Goal: Transaction & Acquisition: Subscribe to service/newsletter

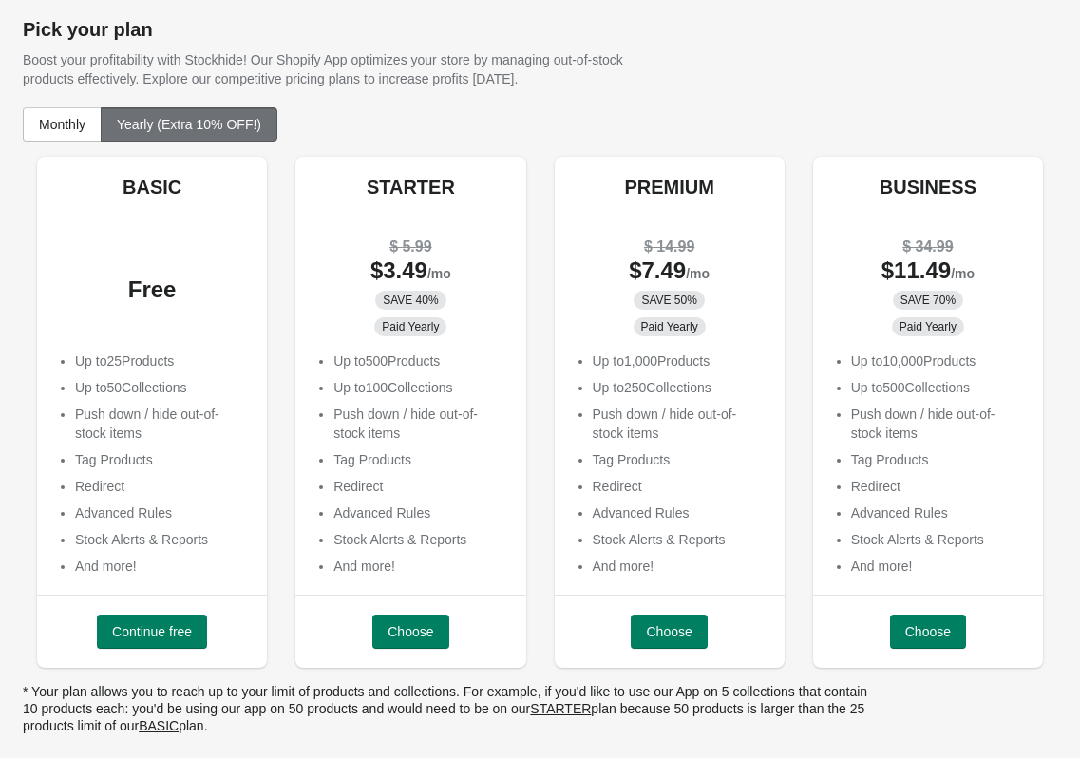
scroll to position [8, 0]
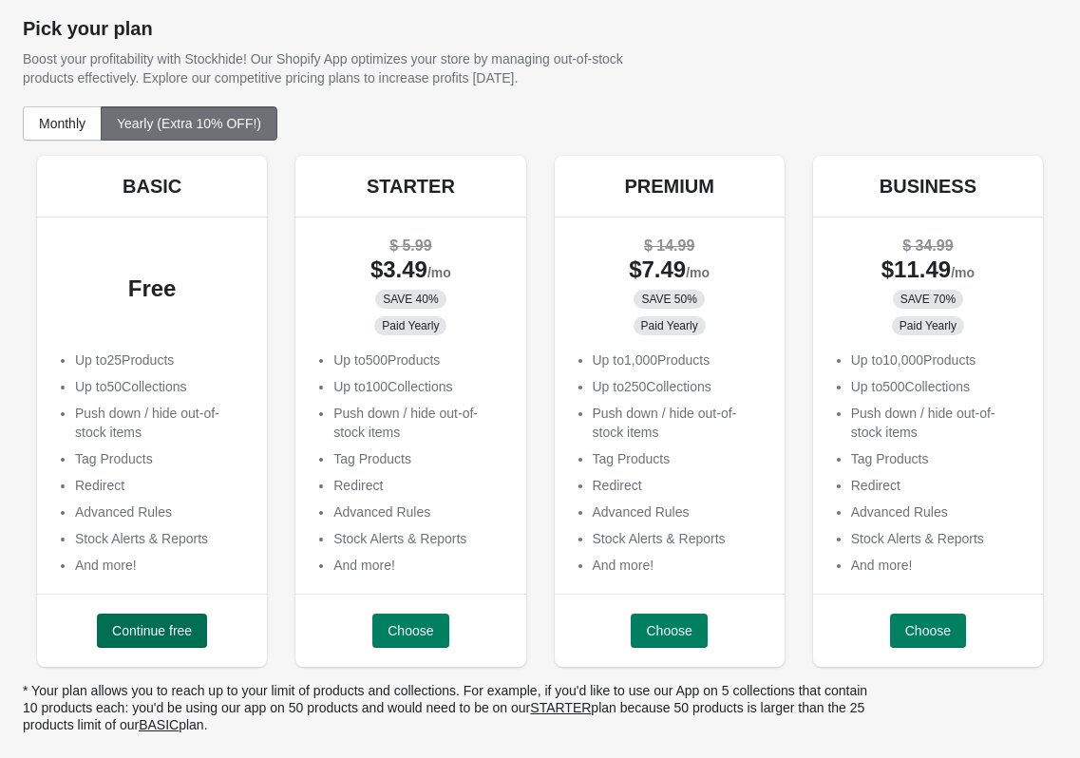
click at [167, 630] on span "Continue free" at bounding box center [152, 630] width 80 height 15
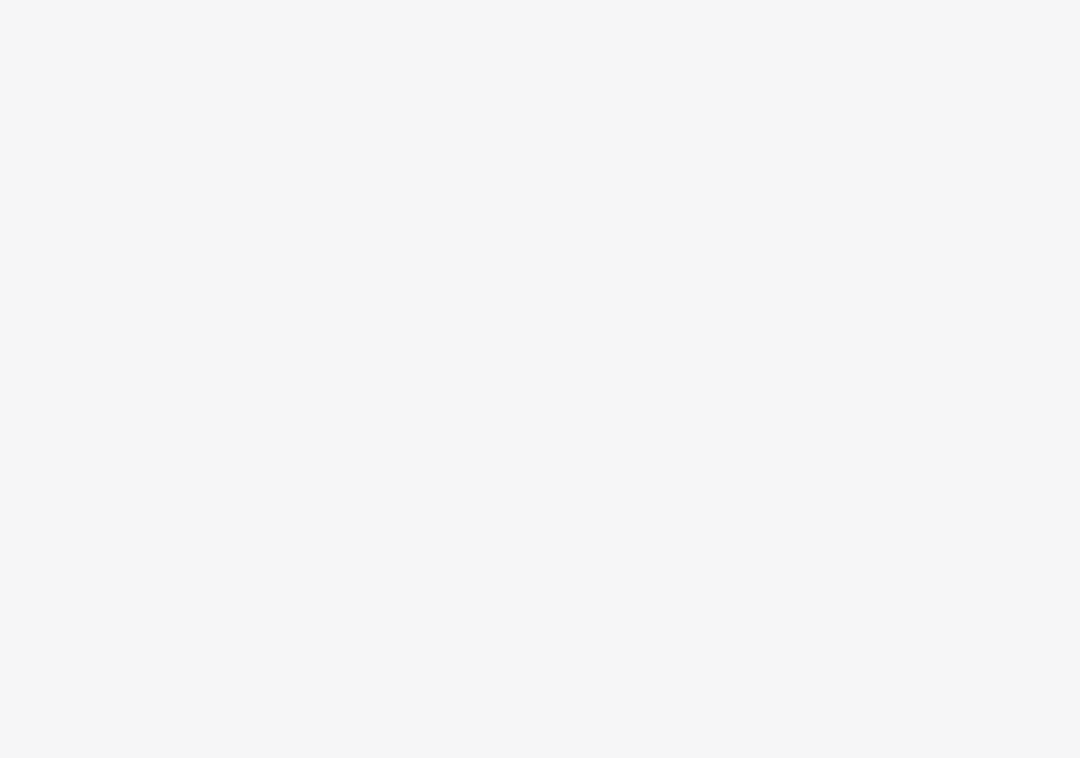
click at [150, 581] on div at bounding box center [540, 379] width 1080 height 758
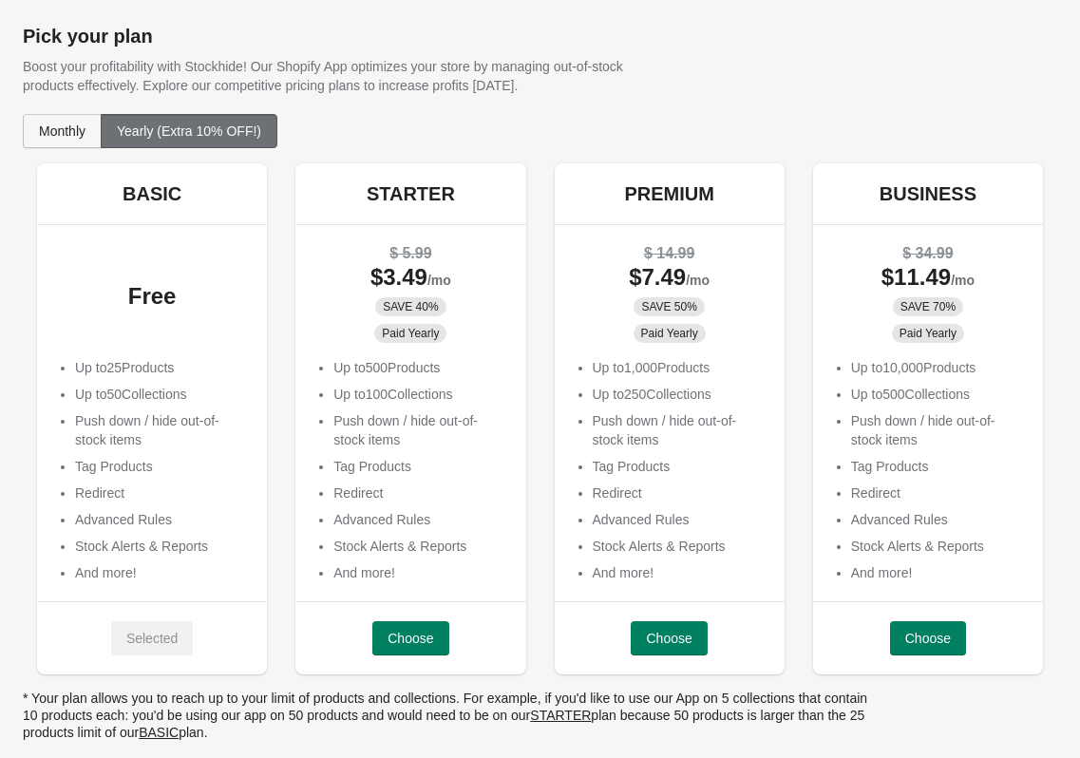
click at [62, 123] on span "Monthly" at bounding box center [62, 130] width 47 height 15
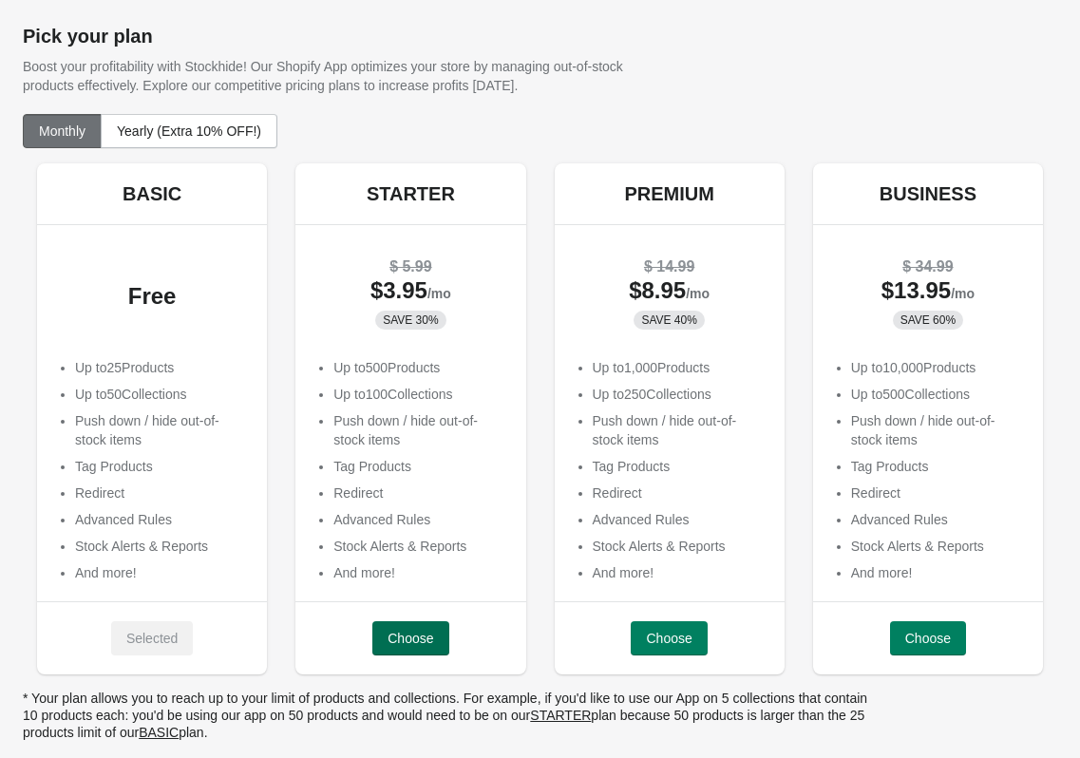
click at [413, 637] on span "Choose" at bounding box center [411, 638] width 46 height 15
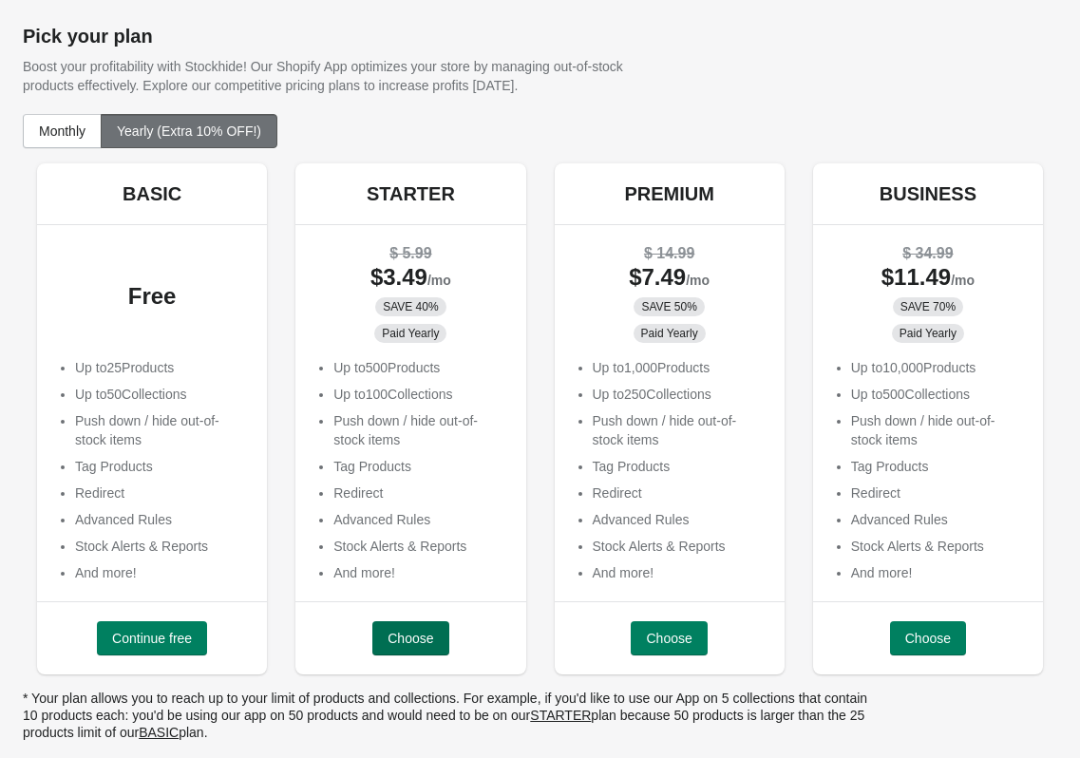
click at [422, 628] on button "Choose" at bounding box center [410, 638] width 76 height 34
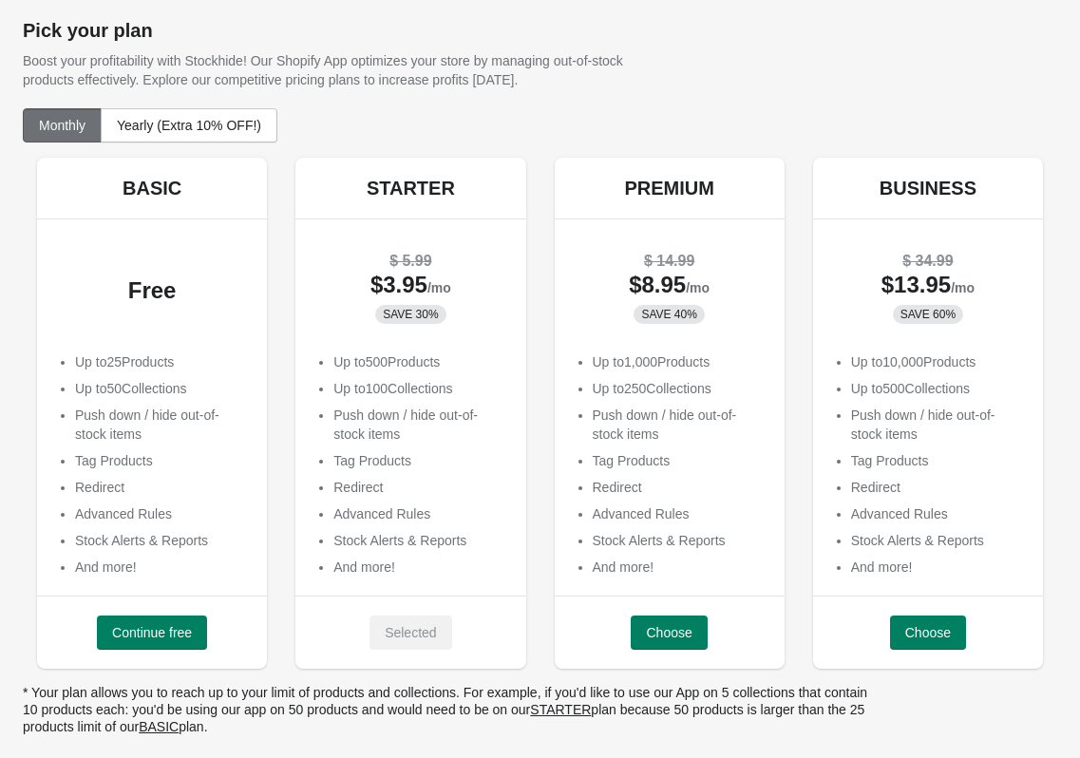
scroll to position [8, 0]
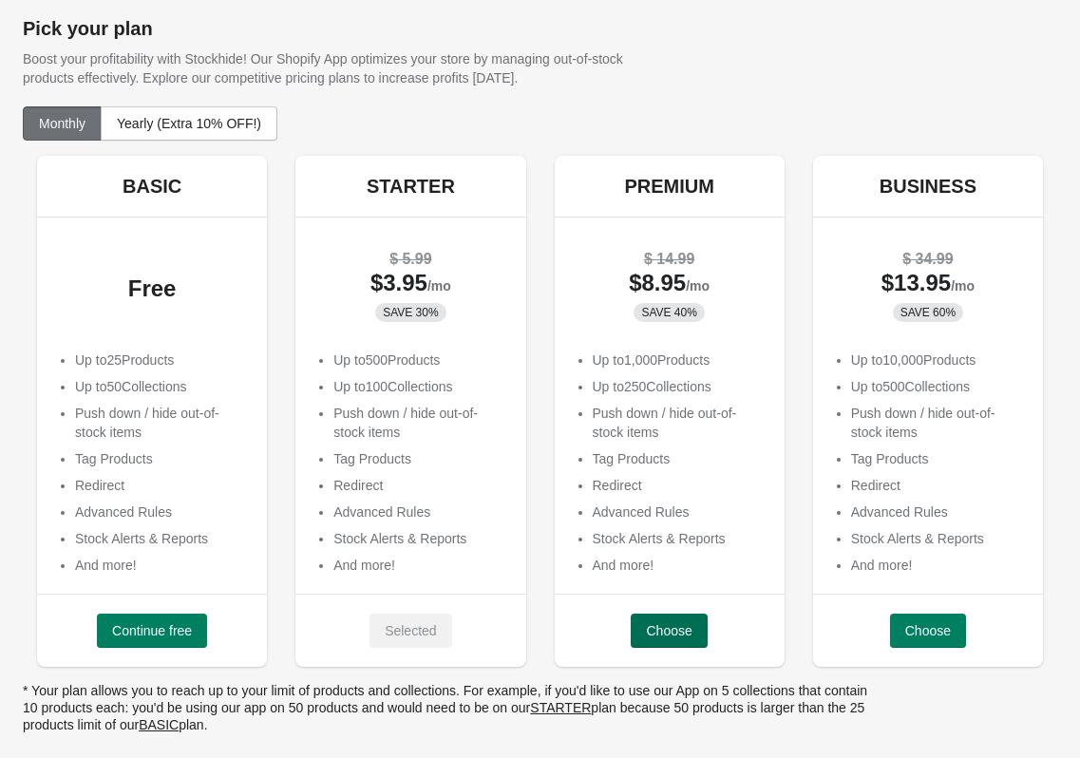
click at [669, 631] on span "Choose" at bounding box center [669, 630] width 46 height 15
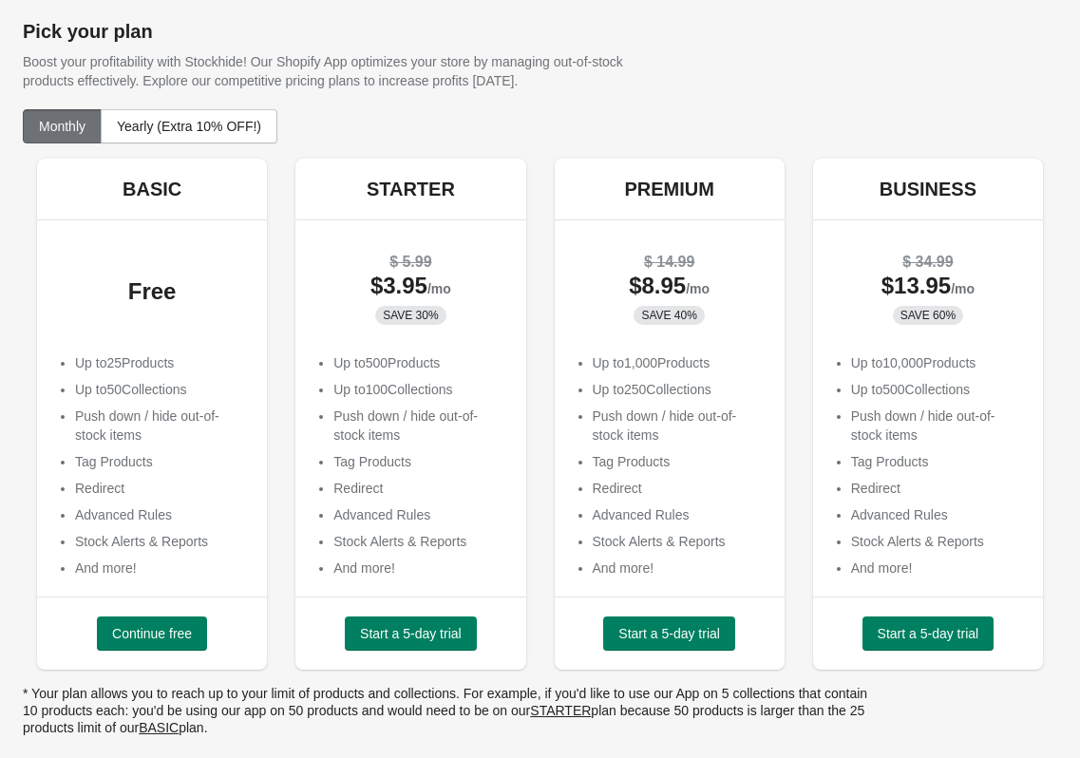
scroll to position [8, 0]
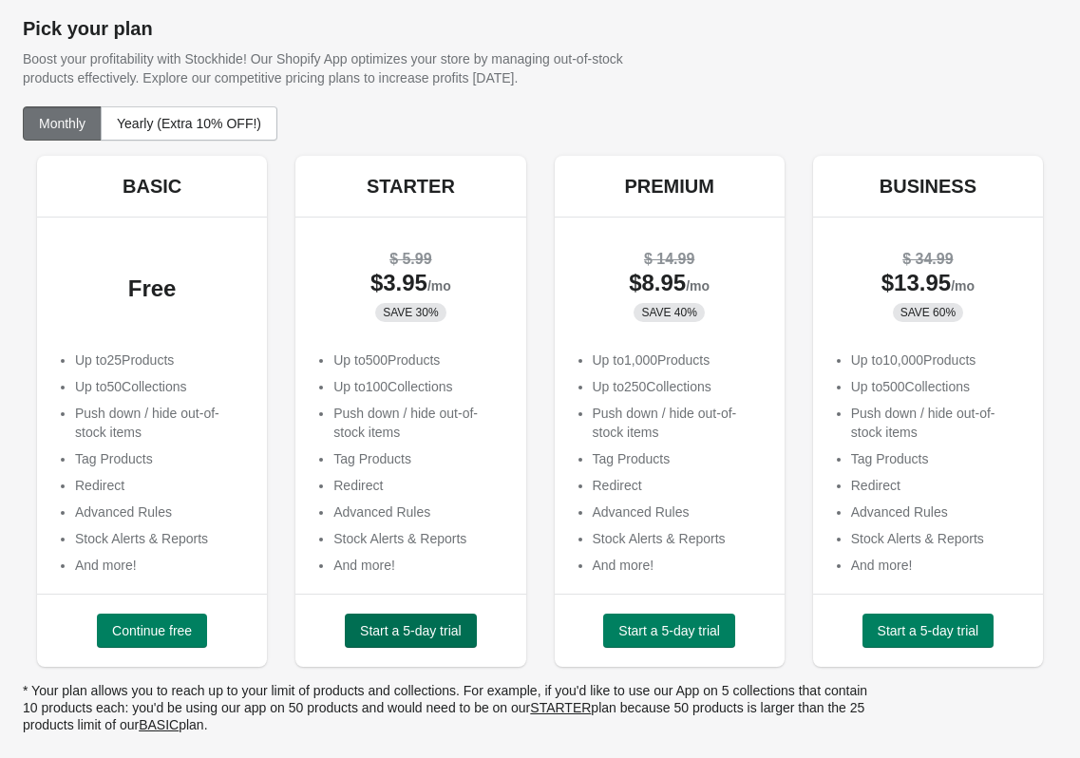
click at [413, 615] on button "Start a 5-day trial" at bounding box center [411, 631] width 132 height 34
click at [55, 116] on span "Monthly" at bounding box center [62, 123] width 47 height 15
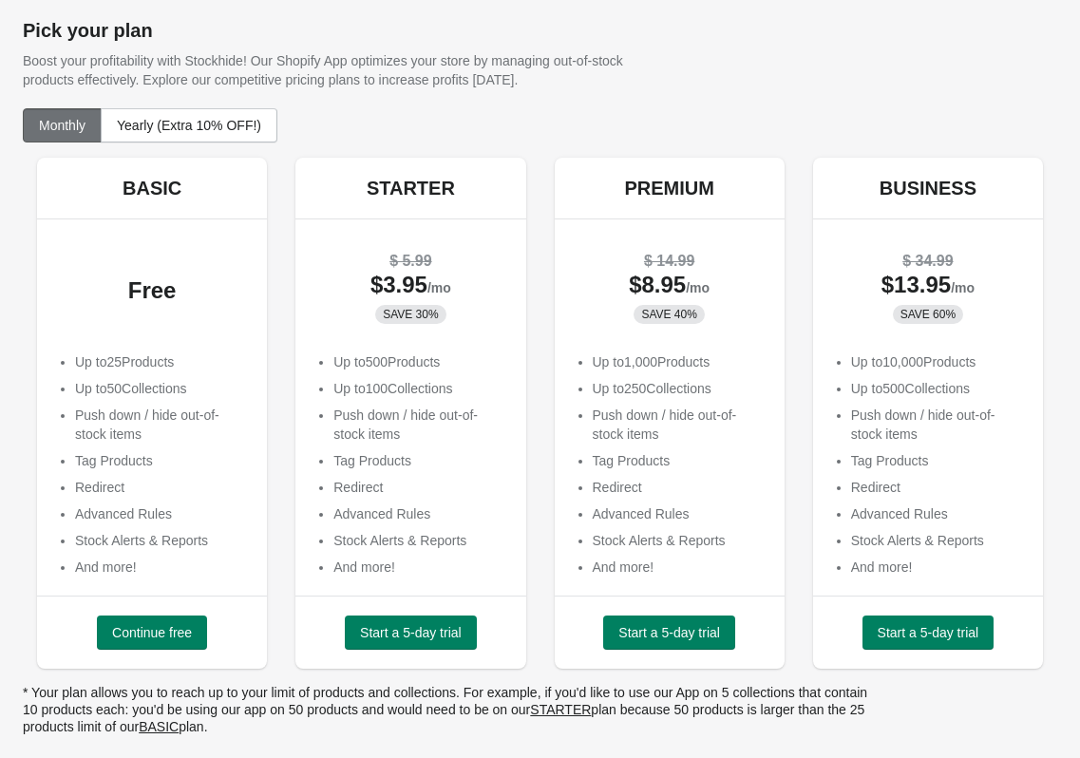
scroll to position [8, 0]
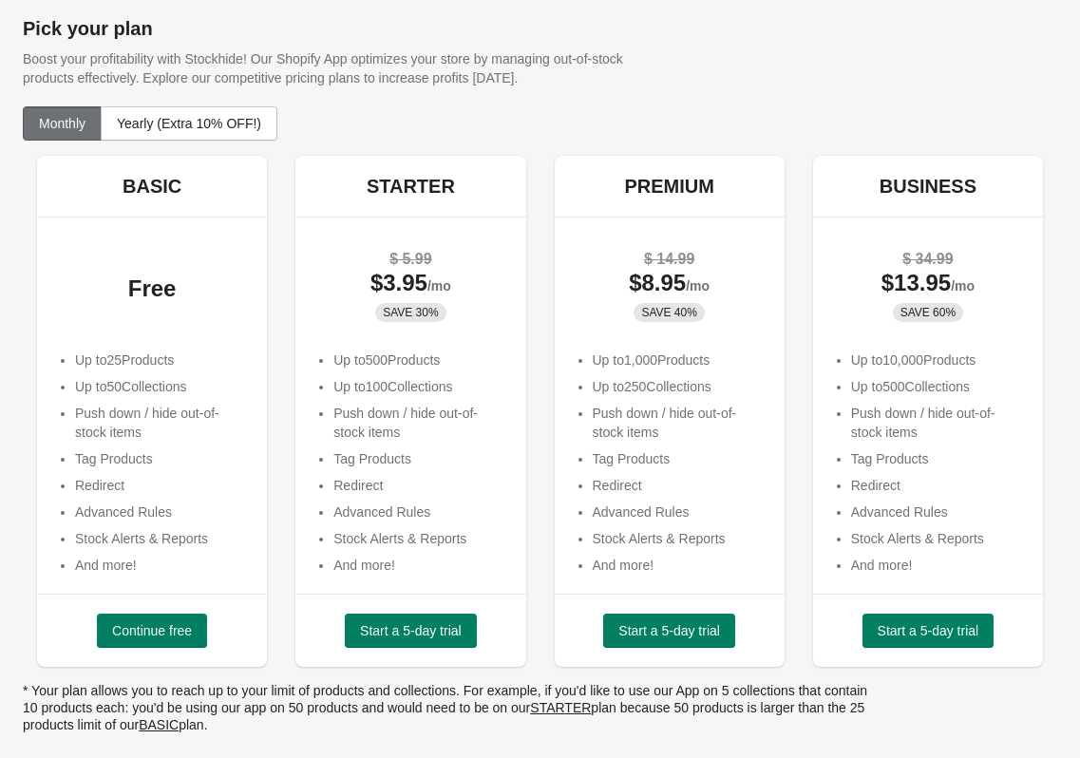
click at [55, 129] on span "Monthly" at bounding box center [62, 123] width 47 height 15
click at [420, 627] on span "Start a 5-day trial" at bounding box center [411, 630] width 102 height 15
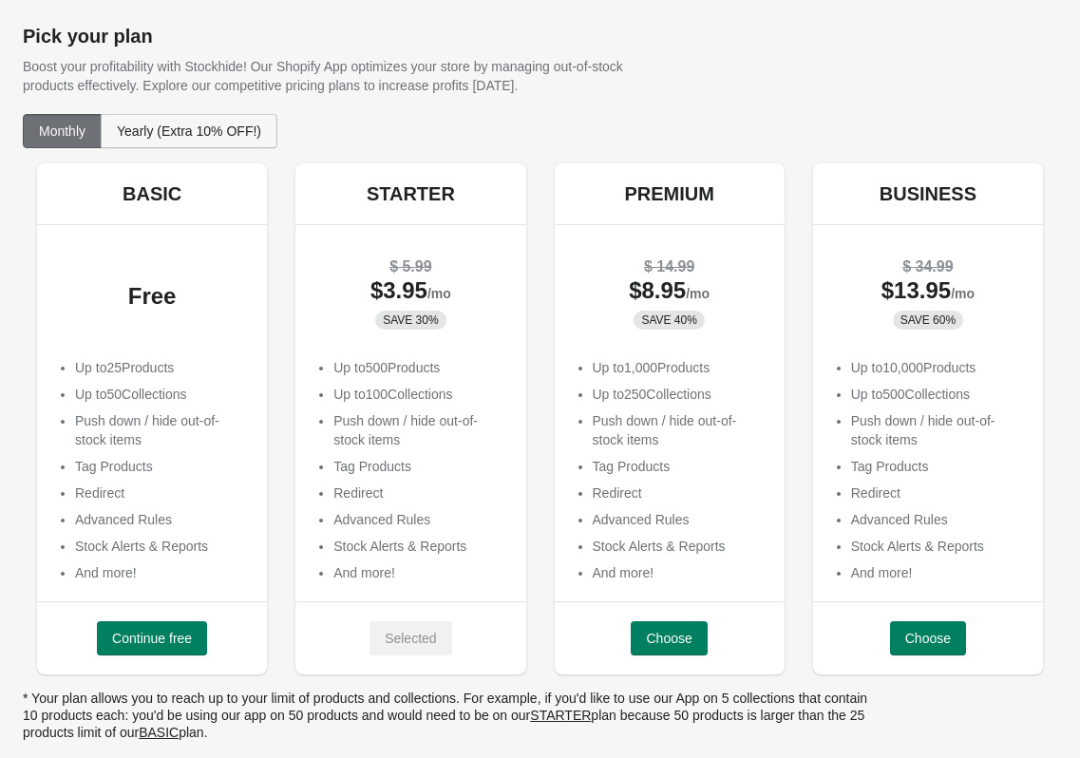
click at [183, 133] on span "Yearly (Extra 10% OFF!)" at bounding box center [189, 130] width 144 height 15
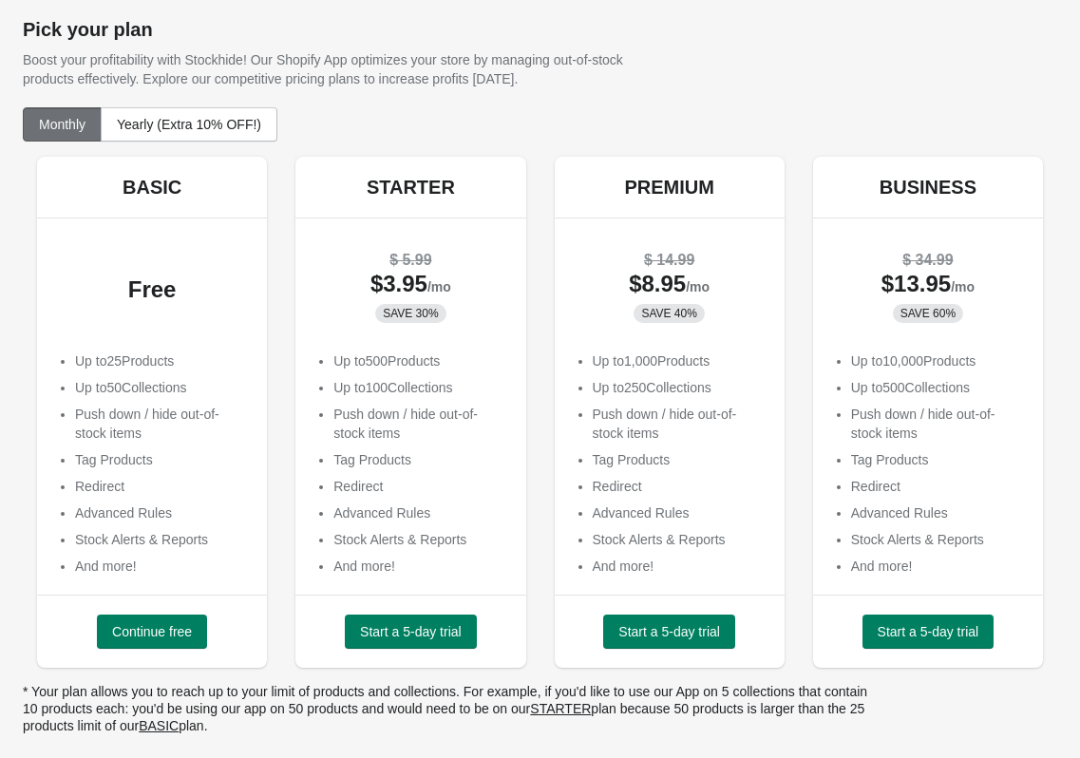
scroll to position [8, 0]
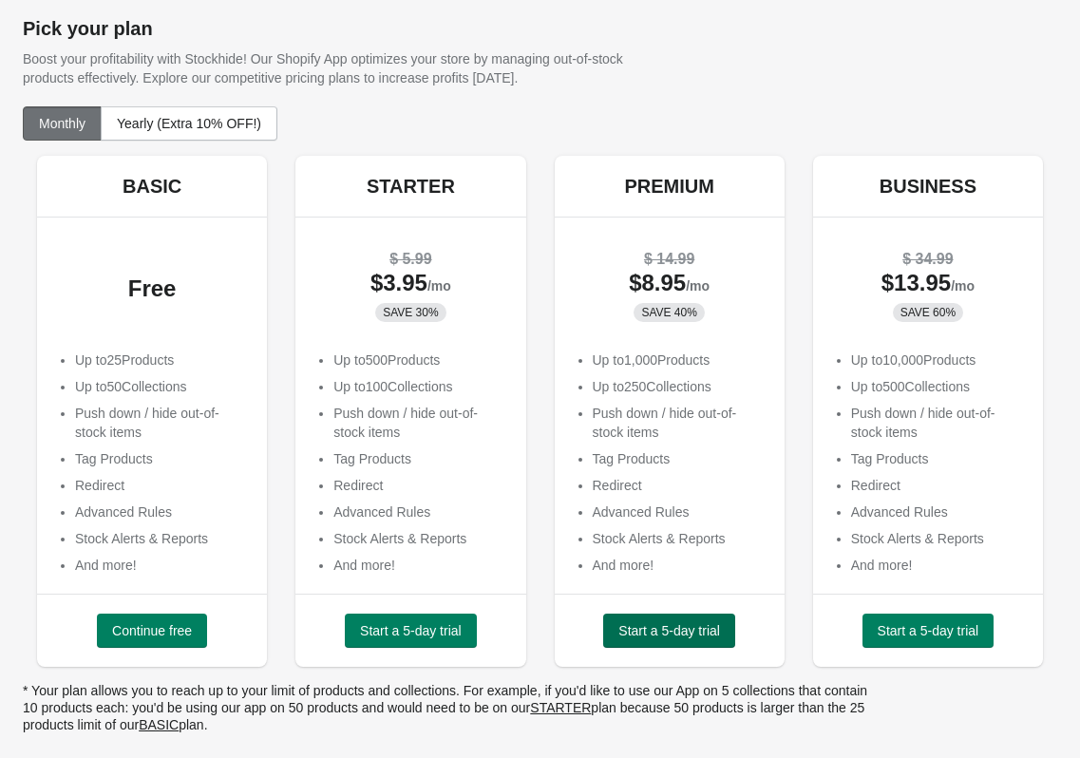
click at [684, 636] on span "Start a 5-day trial" at bounding box center [669, 630] width 102 height 15
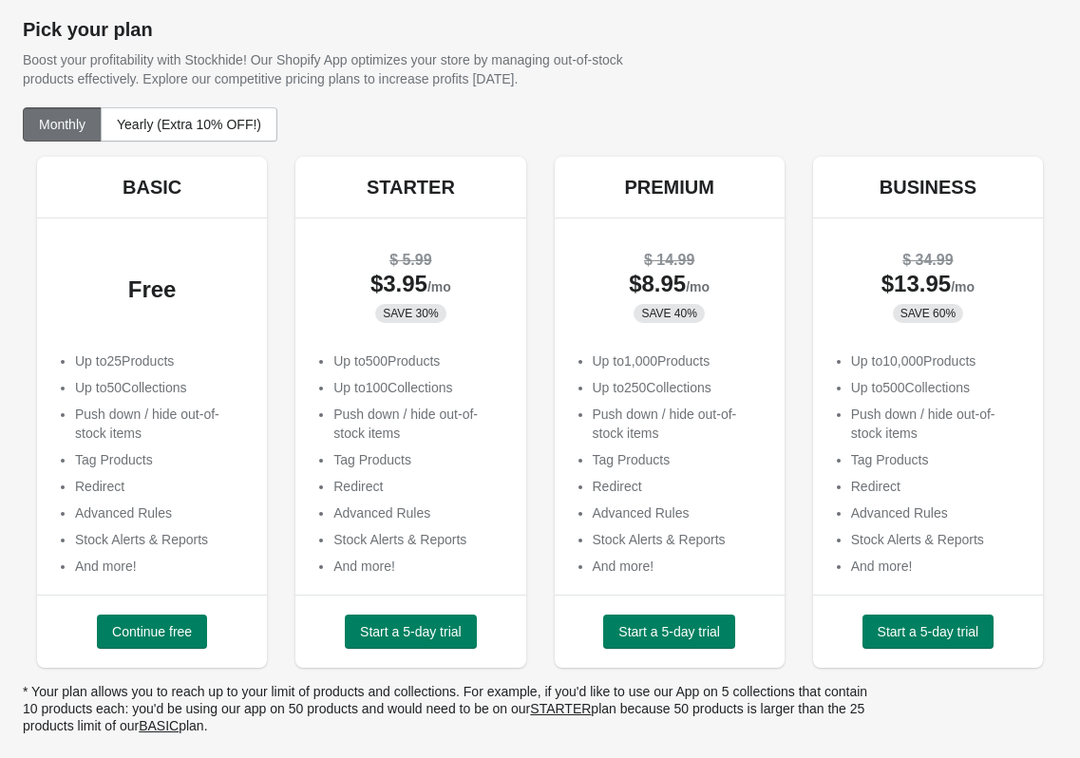
scroll to position [8, 0]
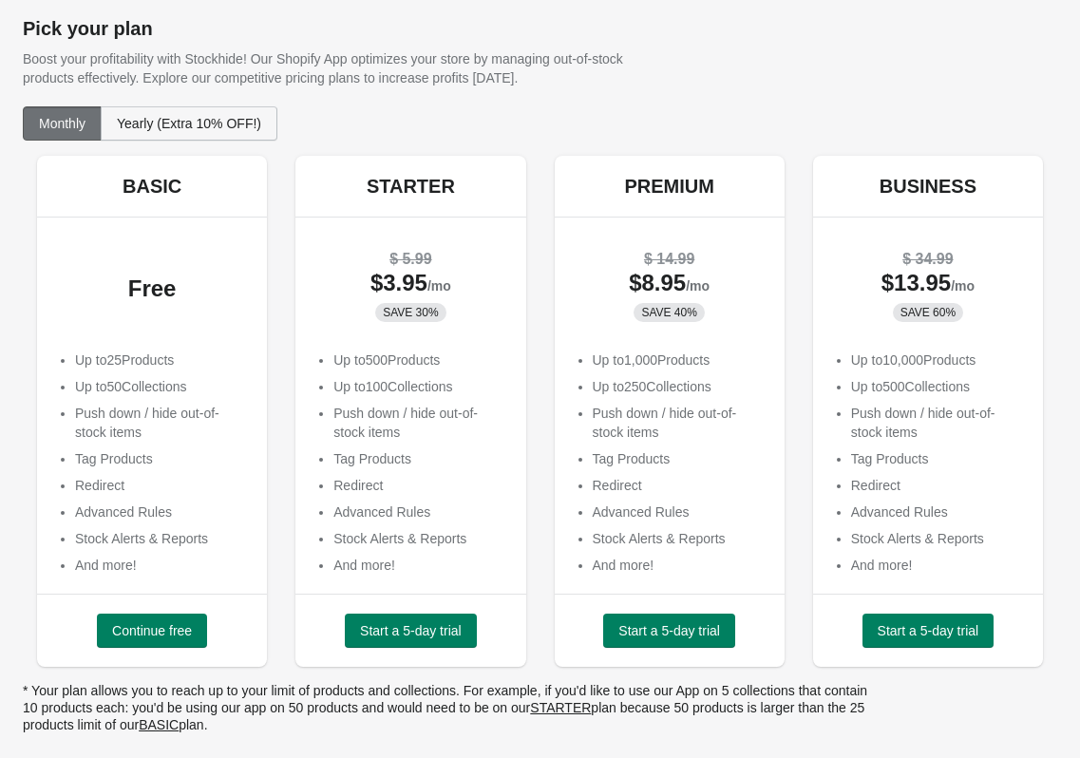
click at [172, 127] on span "Yearly (Extra 10% OFF!)" at bounding box center [189, 123] width 144 height 15
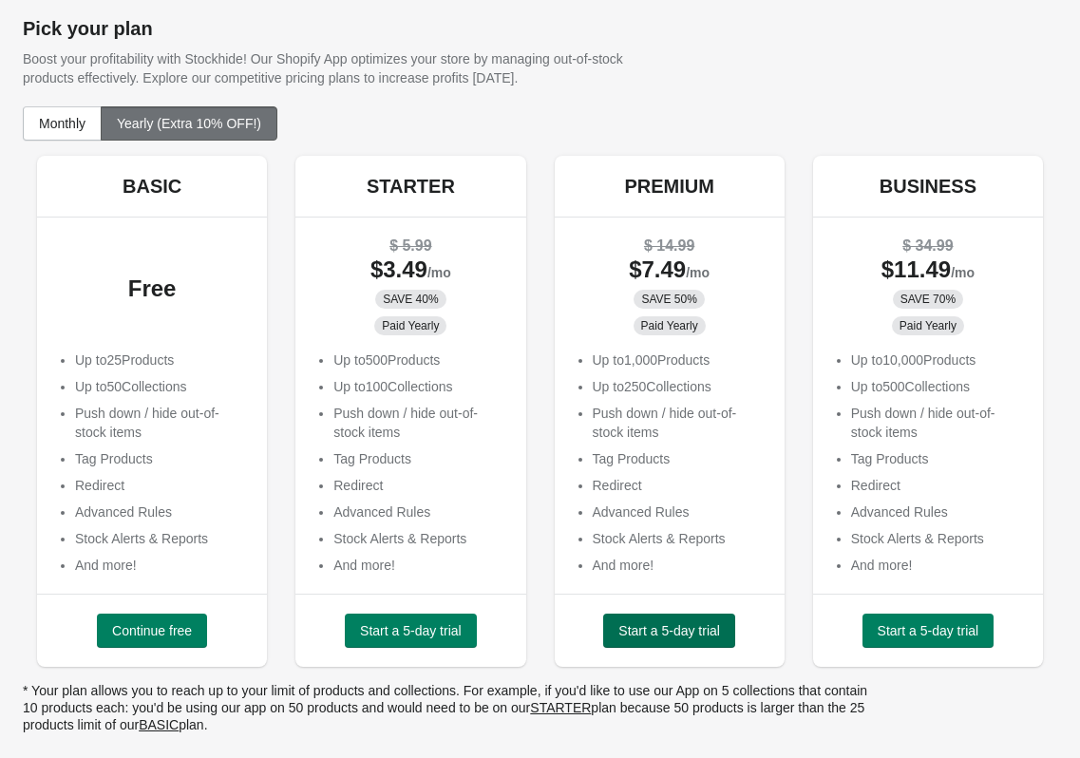
click at [656, 630] on span "Start a 5-day trial" at bounding box center [669, 630] width 102 height 15
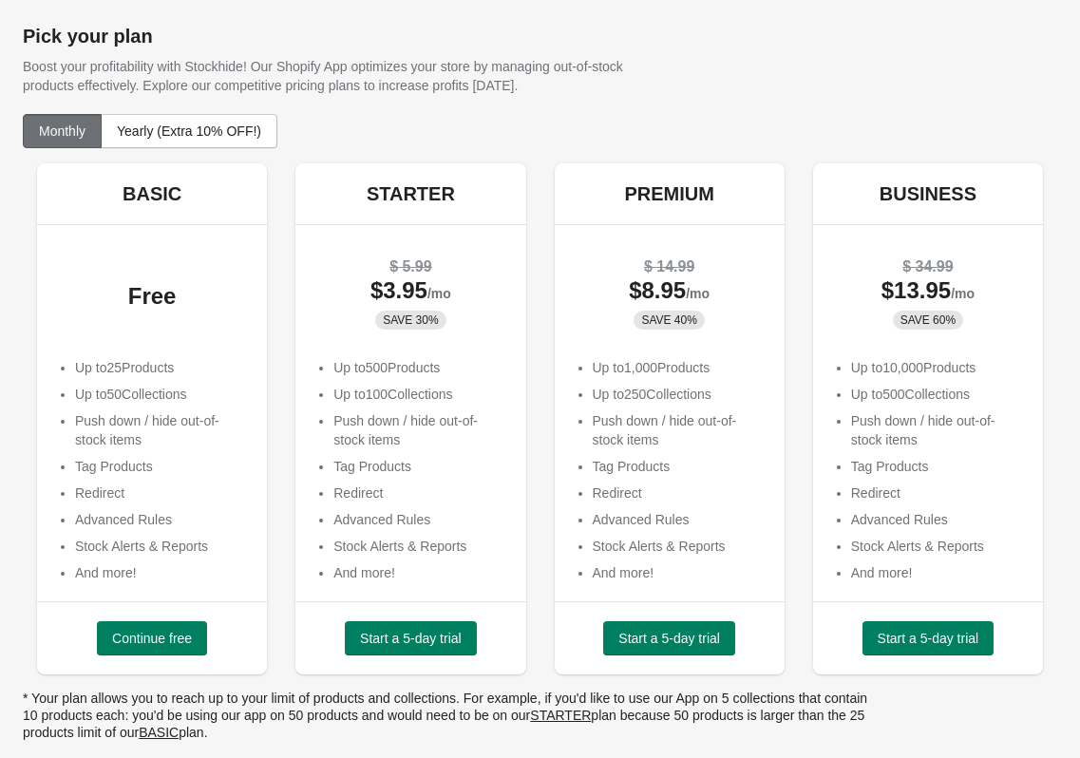
click at [26, 122] on button "Monthly" at bounding box center [62, 131] width 79 height 34
click at [958, 631] on span "Start a 5-day trial" at bounding box center [929, 638] width 102 height 15
click at [197, 135] on span "Yearly (Extra 10% OFF!)" at bounding box center [189, 130] width 144 height 15
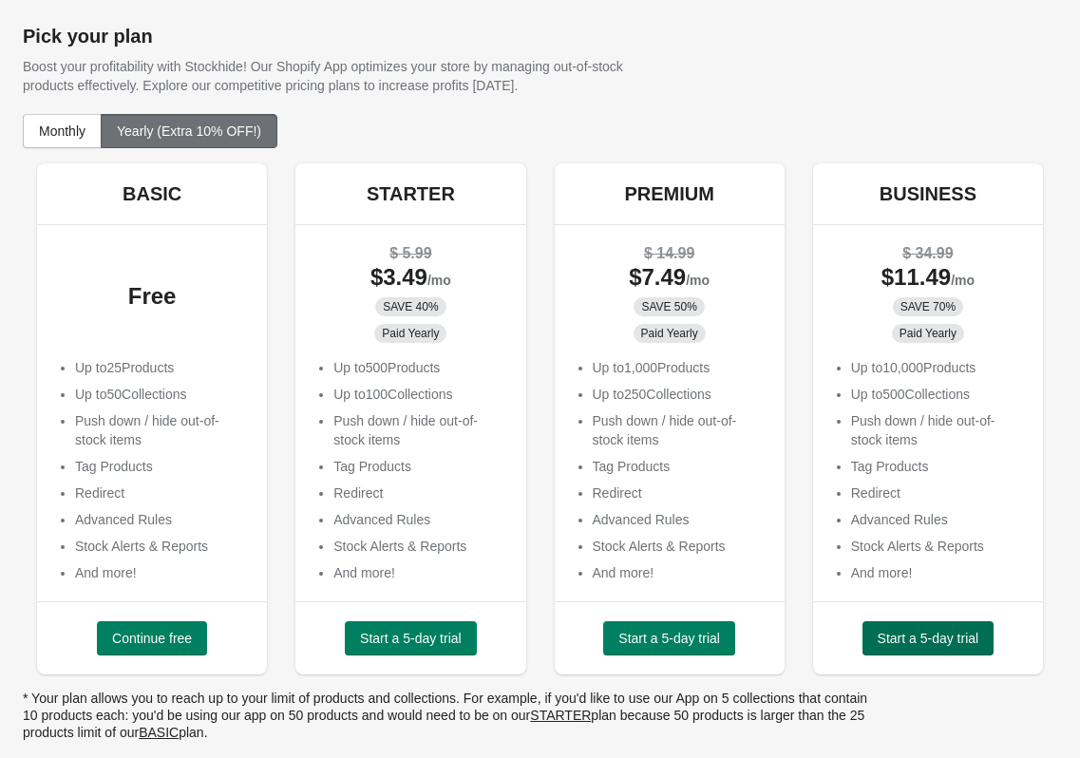
click at [935, 645] on span "Start a 5-day trial" at bounding box center [929, 638] width 102 height 15
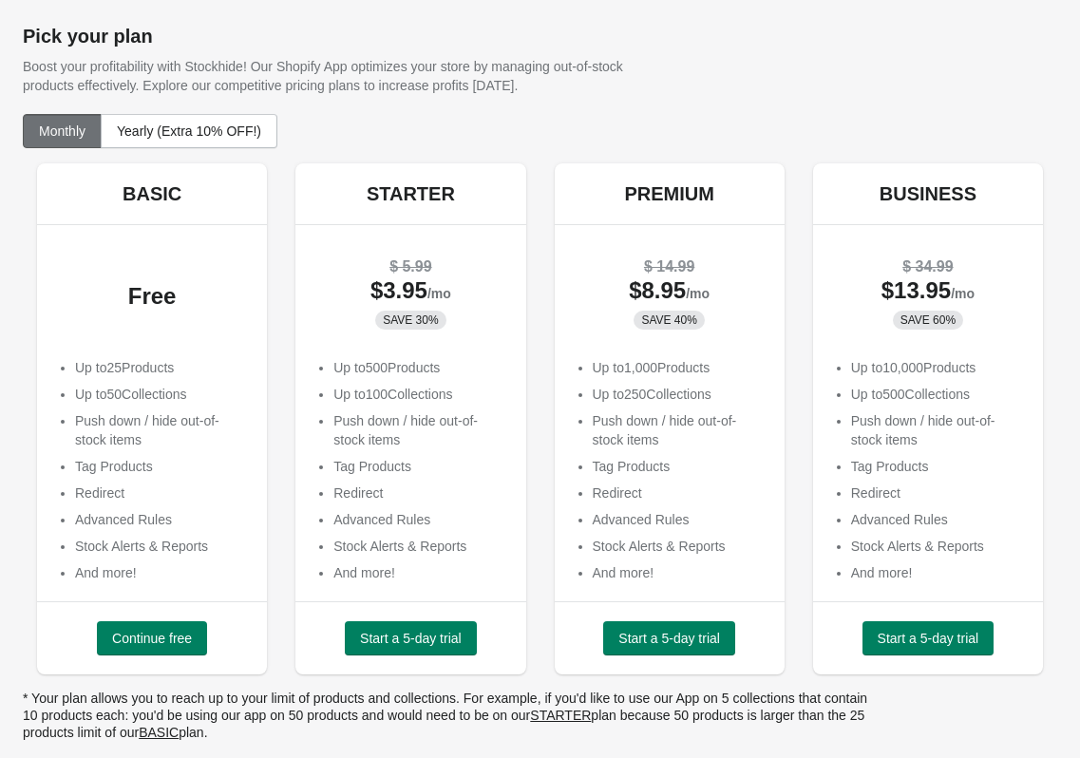
click at [66, 133] on span "Monthly" at bounding box center [62, 130] width 47 height 15
click at [437, 642] on span "Start a 5-day trial" at bounding box center [411, 638] width 102 height 15
click at [182, 132] on span "Yearly (Extra 10% OFF!)" at bounding box center [189, 130] width 144 height 15
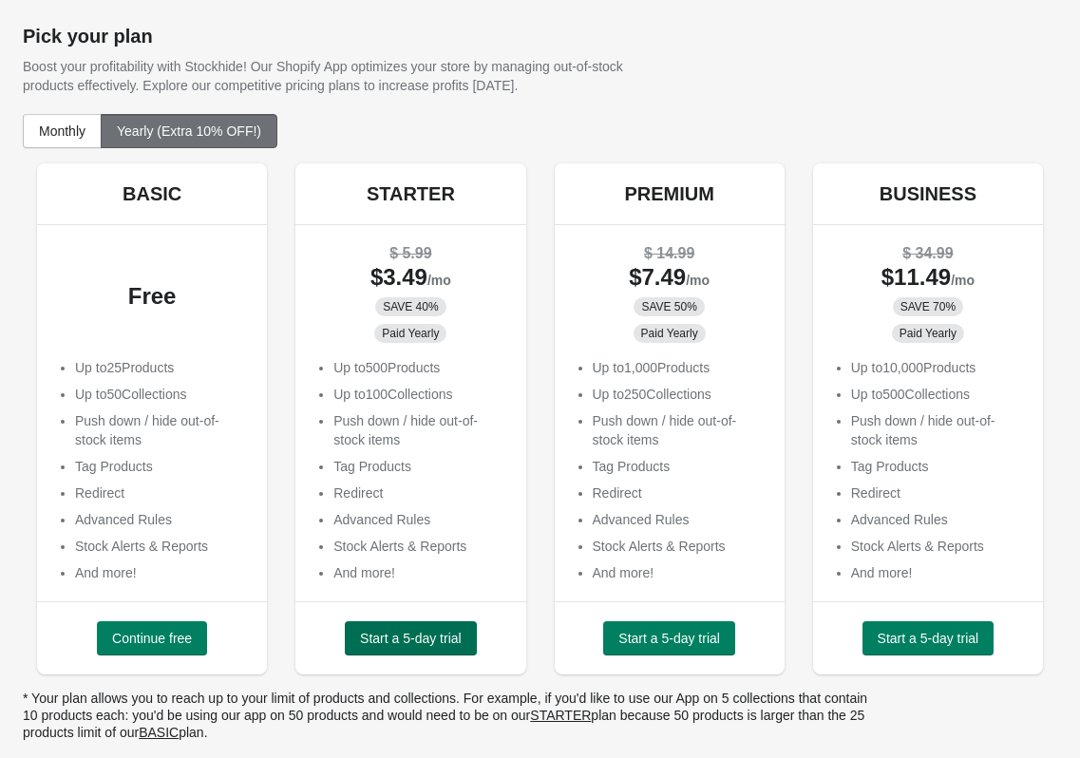
click at [445, 640] on span "Start a 5-day trial" at bounding box center [411, 638] width 102 height 15
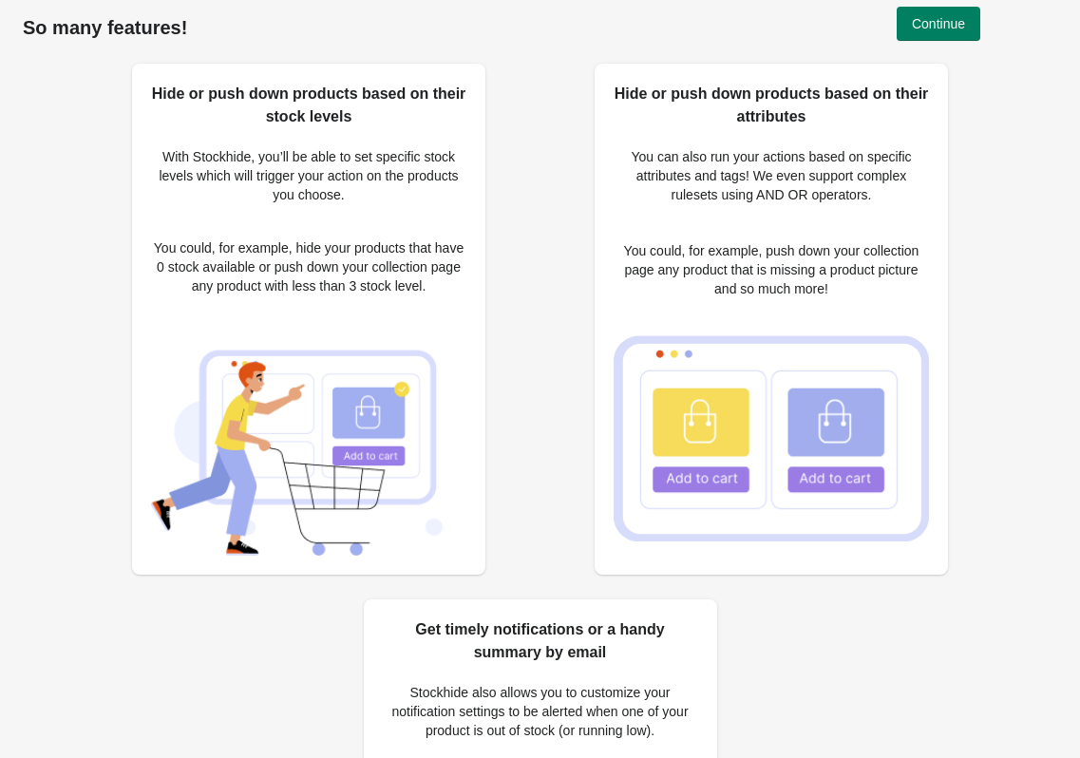
scroll to position [19, 0]
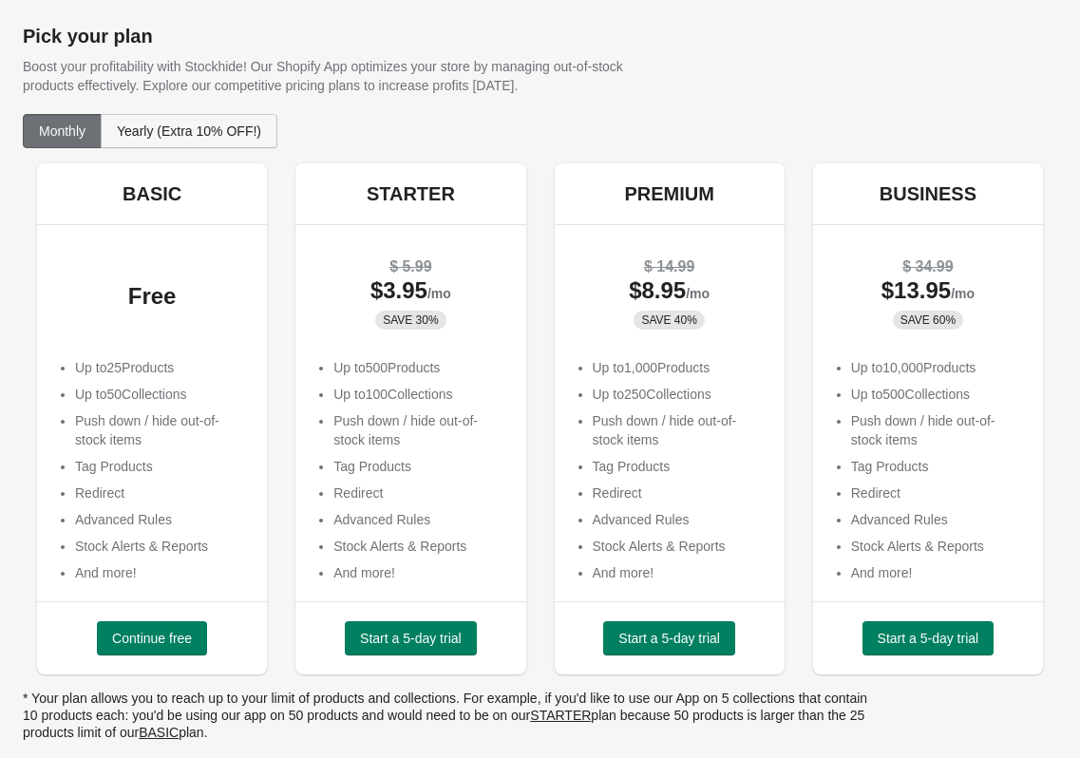
click at [161, 131] on span "Yearly (Extra 10% OFF!)" at bounding box center [189, 130] width 144 height 15
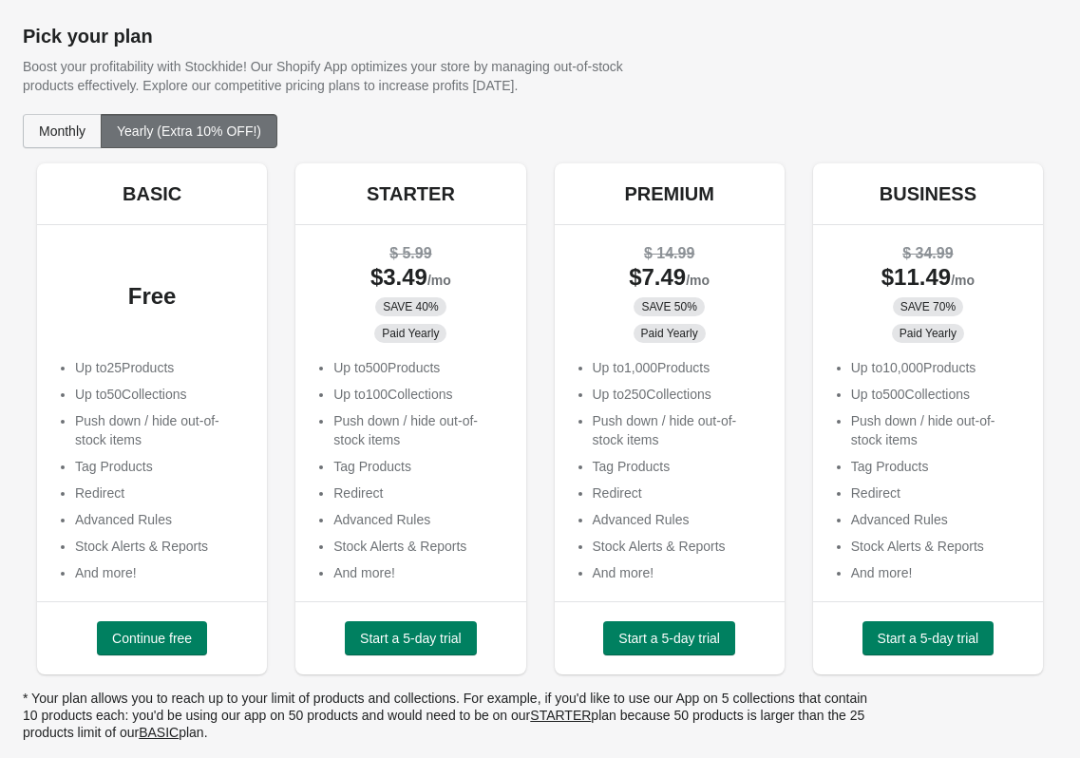
click at [50, 132] on span "Monthly" at bounding box center [62, 130] width 47 height 15
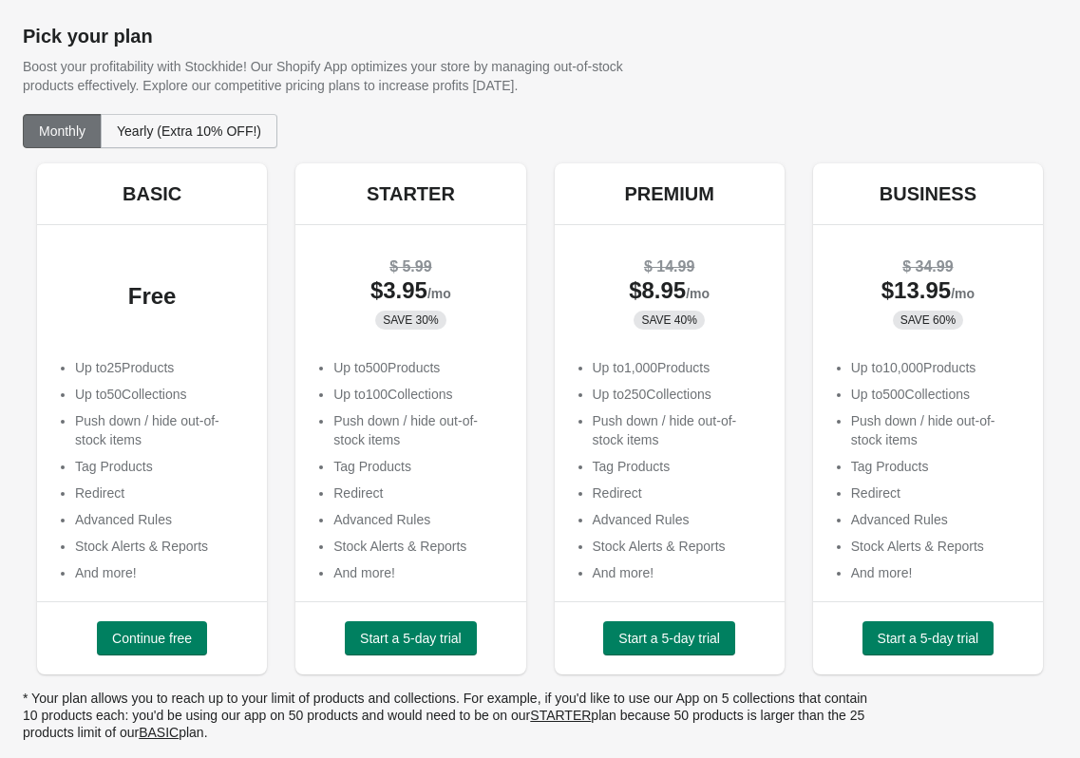
click at [142, 121] on button "Yearly (Extra 10% OFF!)" at bounding box center [189, 131] width 177 height 34
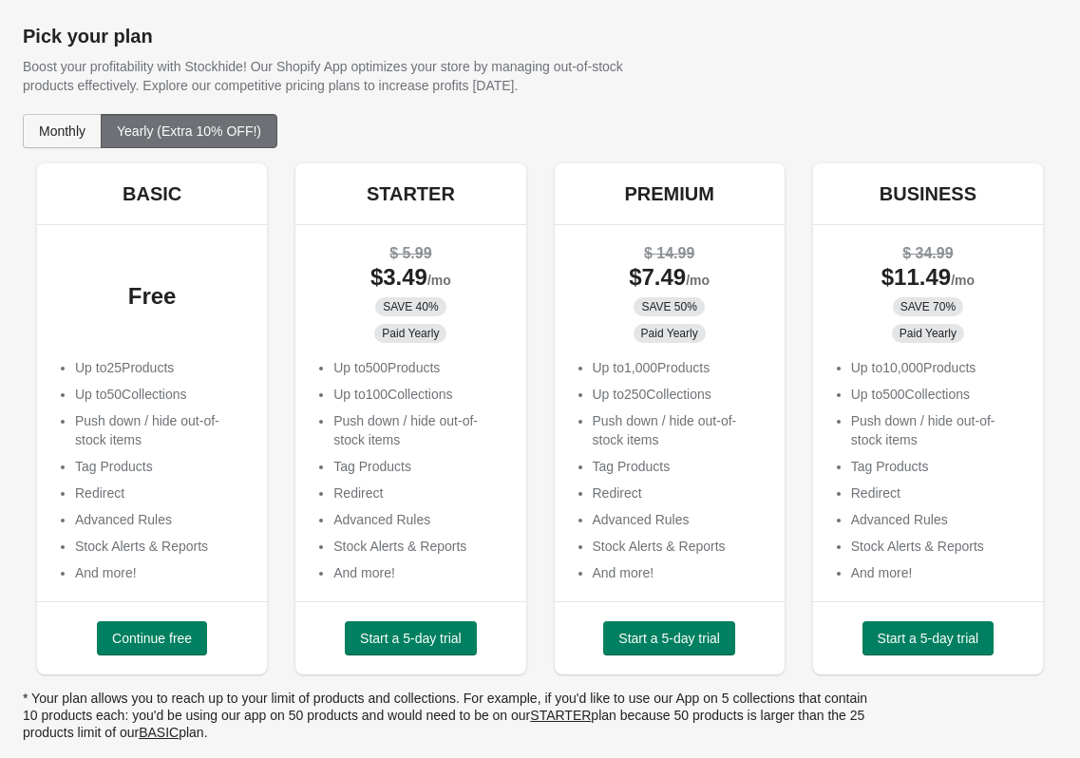
click at [67, 118] on button "Monthly" at bounding box center [62, 131] width 79 height 34
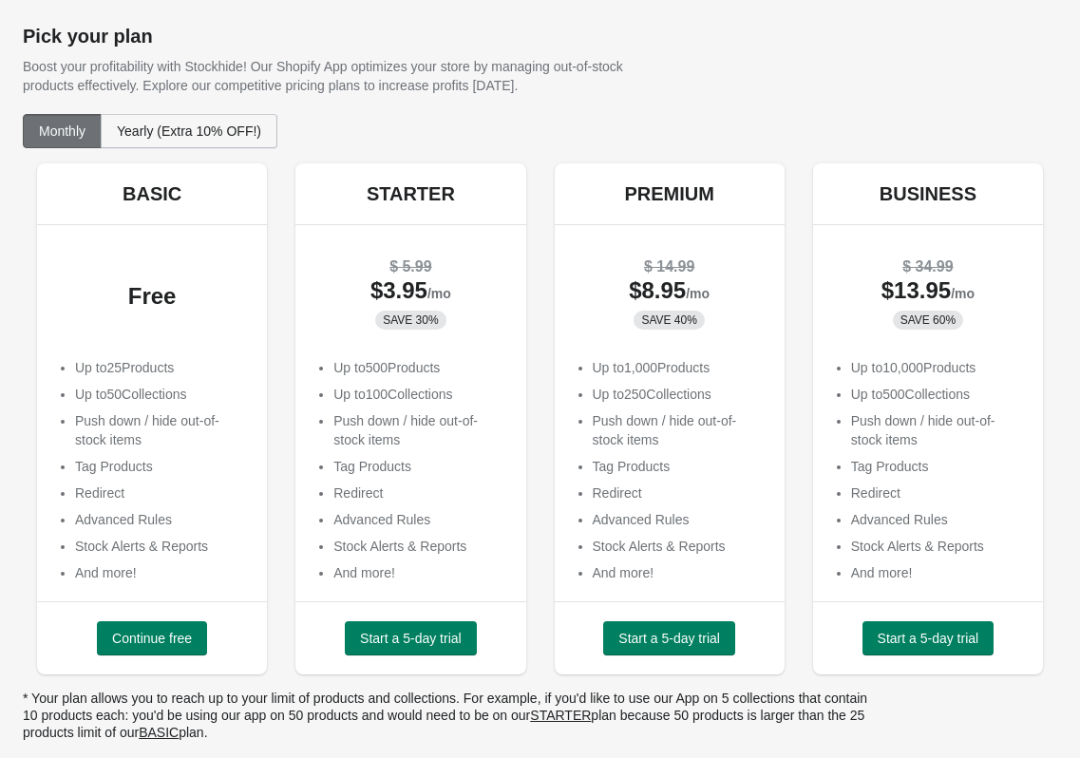
click at [205, 129] on span "Yearly (Extra 10% OFF!)" at bounding box center [189, 130] width 144 height 15
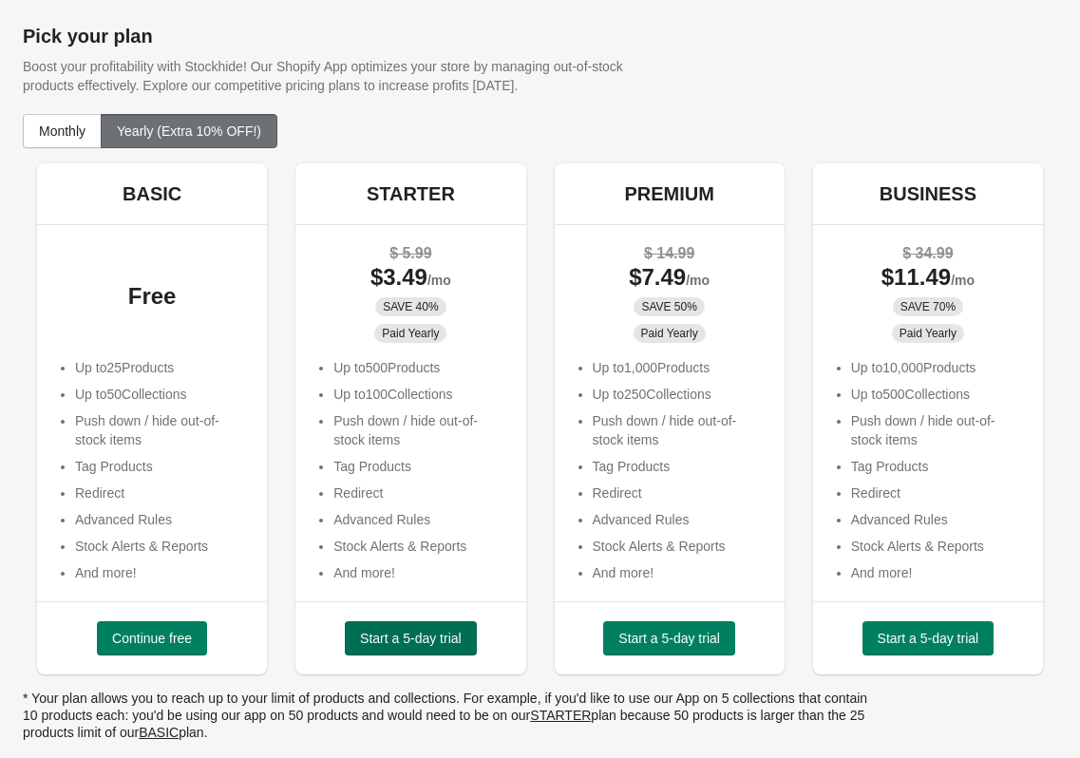
click at [442, 642] on span "Start a 5-day trial" at bounding box center [411, 638] width 102 height 15
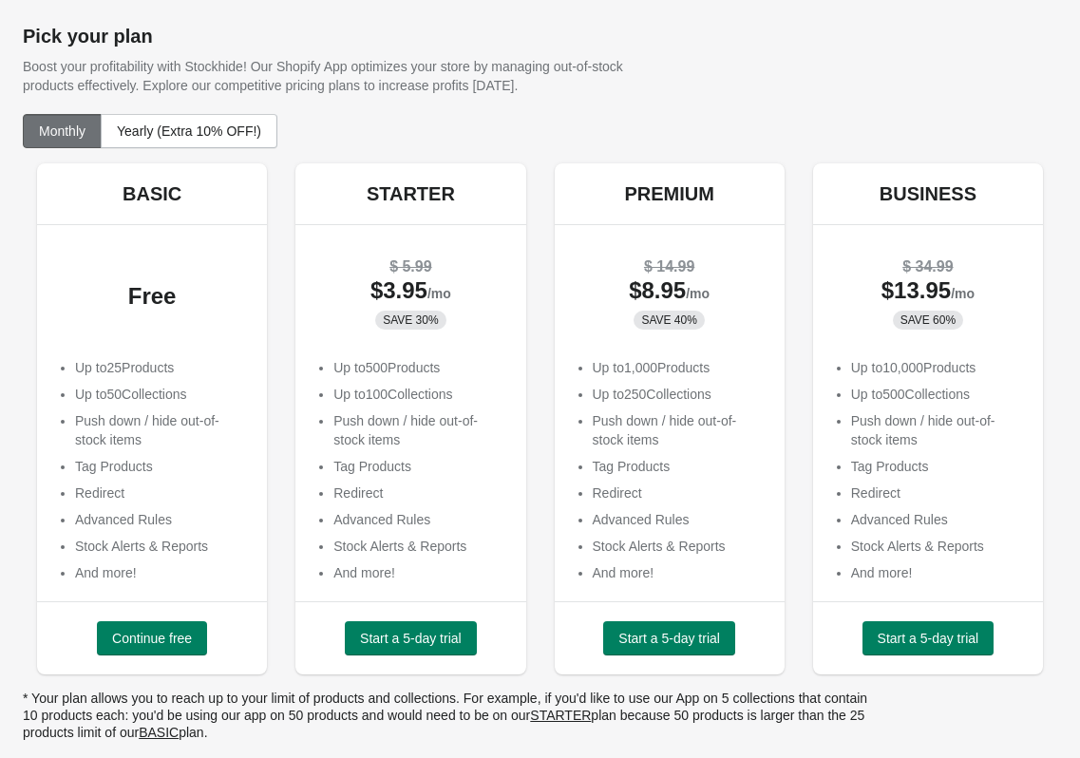
click at [57, 139] on button "Monthly" at bounding box center [62, 131] width 79 height 34
click at [419, 627] on button "Start a 5-day trial" at bounding box center [411, 638] width 132 height 34
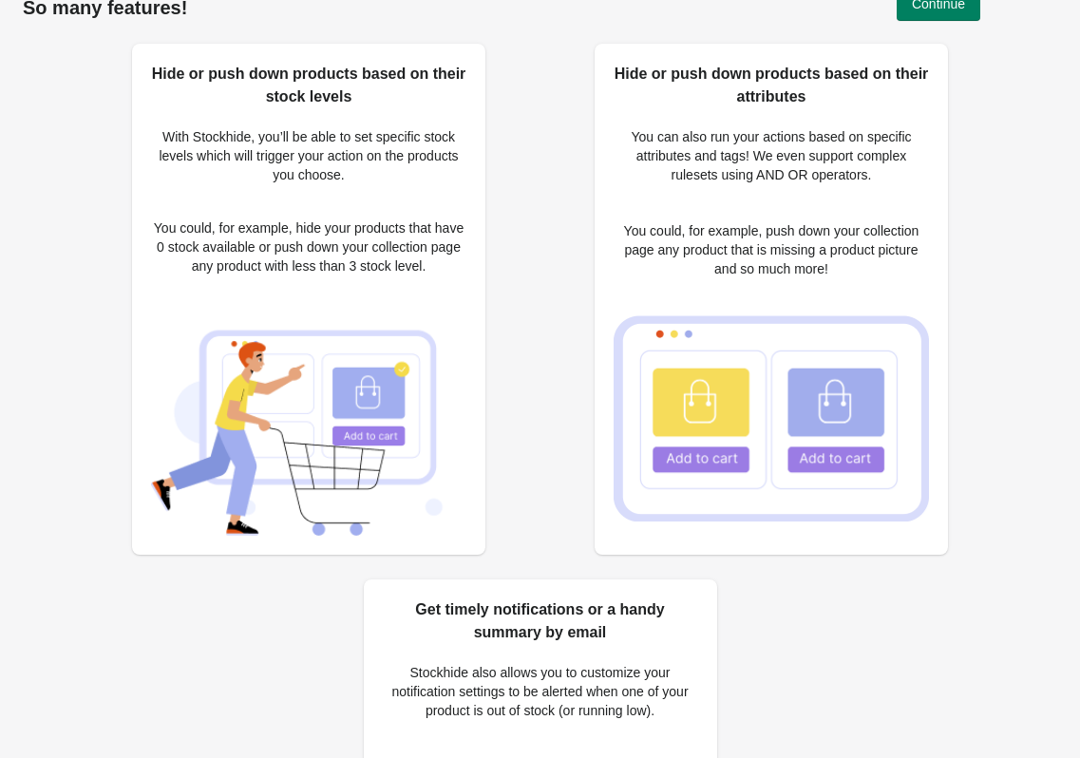
scroll to position [8, 0]
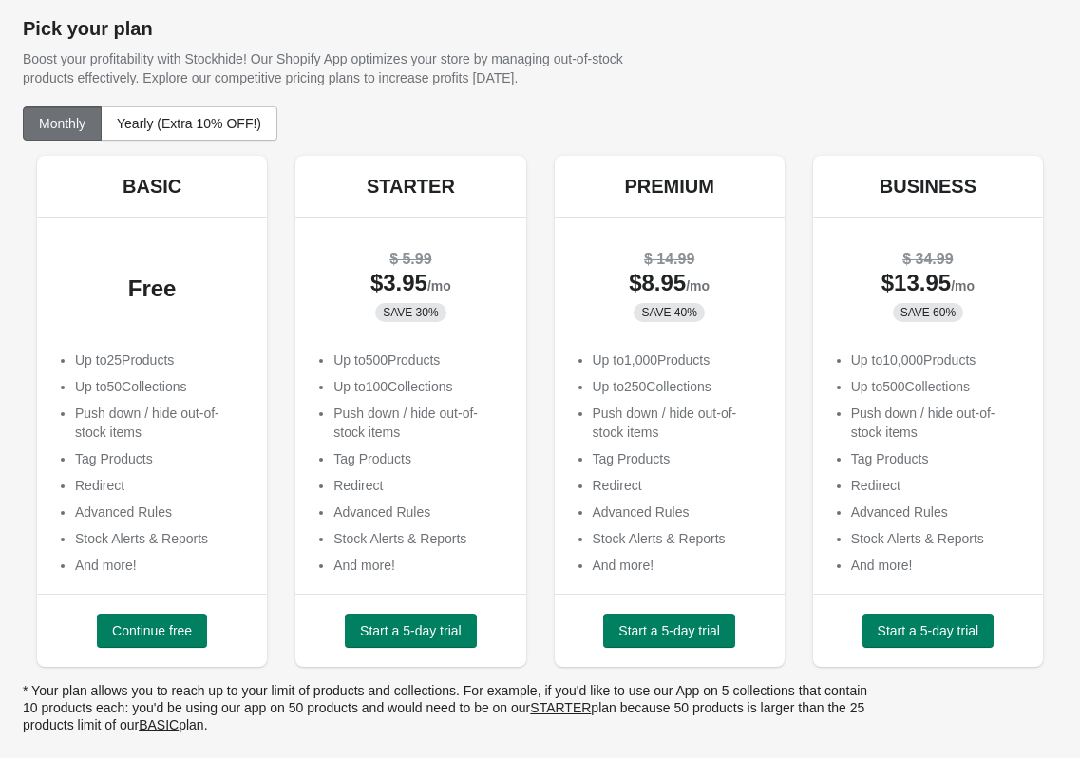
click at [33, 116] on button "Monthly" at bounding box center [62, 123] width 79 height 34
click at [410, 621] on button "Start a 5-day trial" at bounding box center [411, 631] width 132 height 34
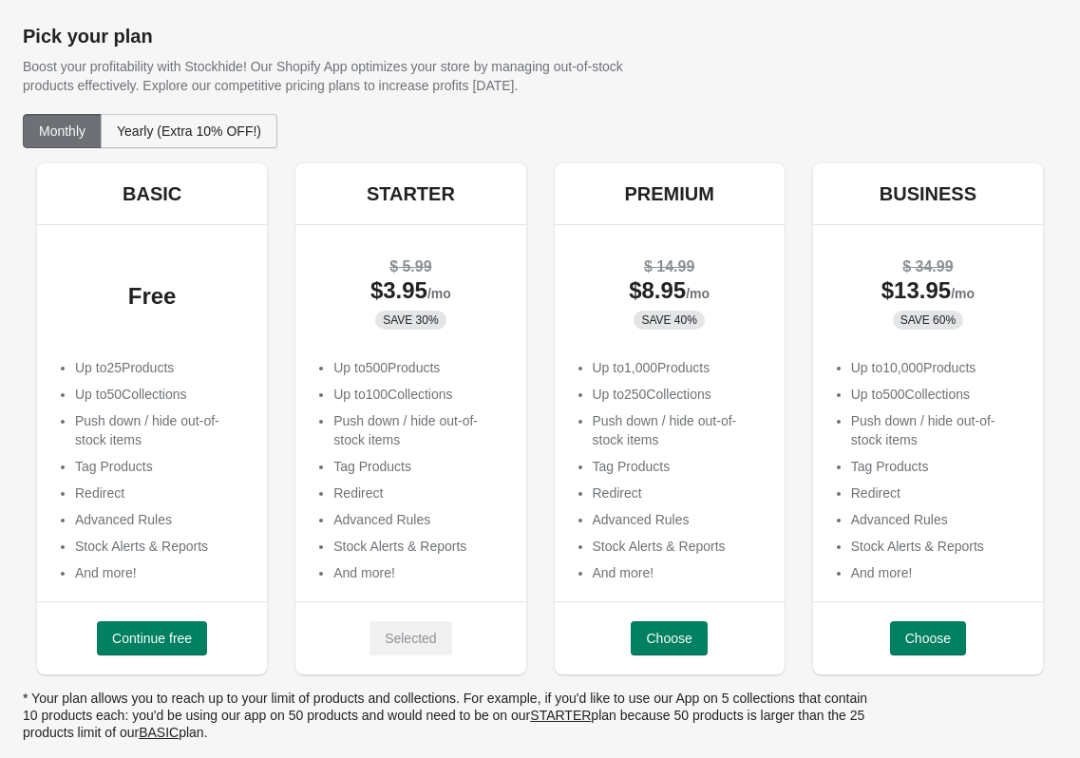
click at [174, 115] on button "Yearly (Extra 10% OFF!)" at bounding box center [189, 131] width 177 height 34
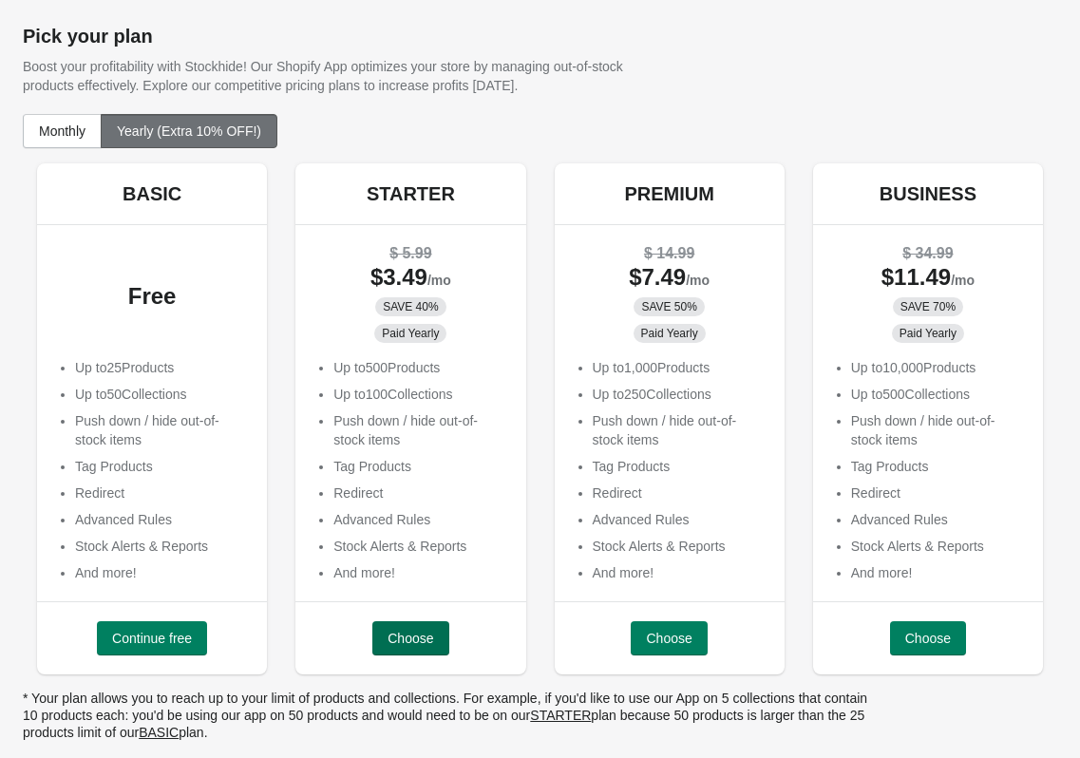
click at [425, 638] on span "Choose" at bounding box center [411, 638] width 46 height 15
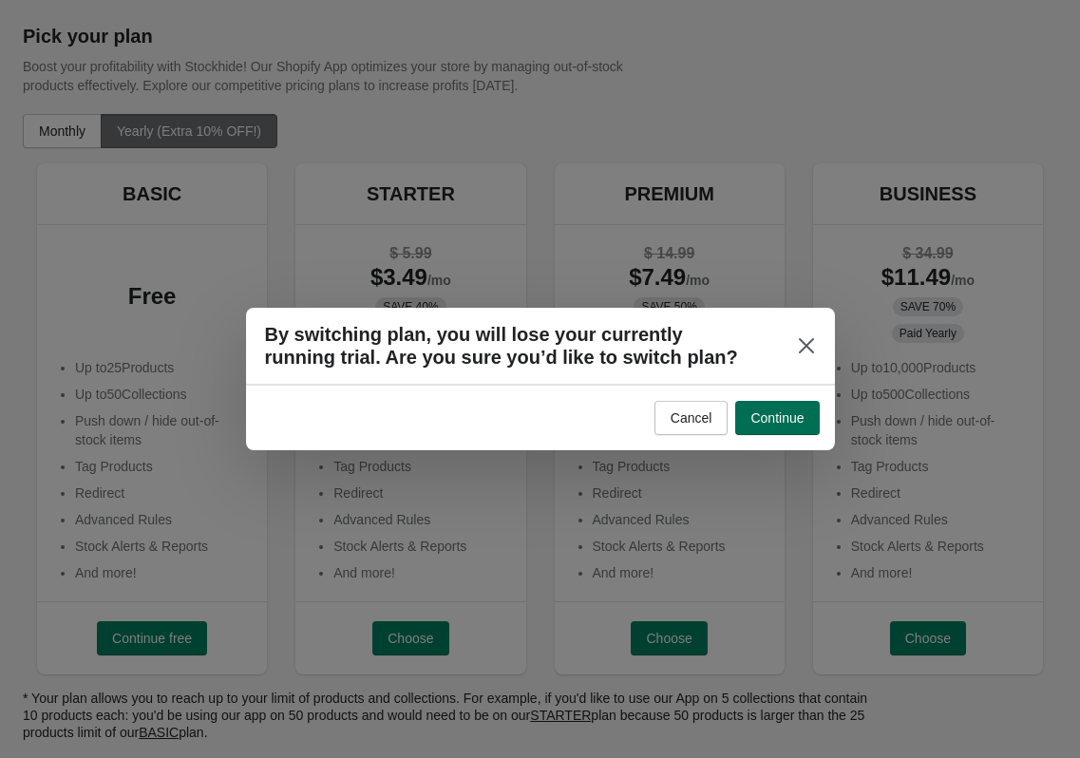
click at [758, 416] on span "Continue" at bounding box center [776, 417] width 53 height 15
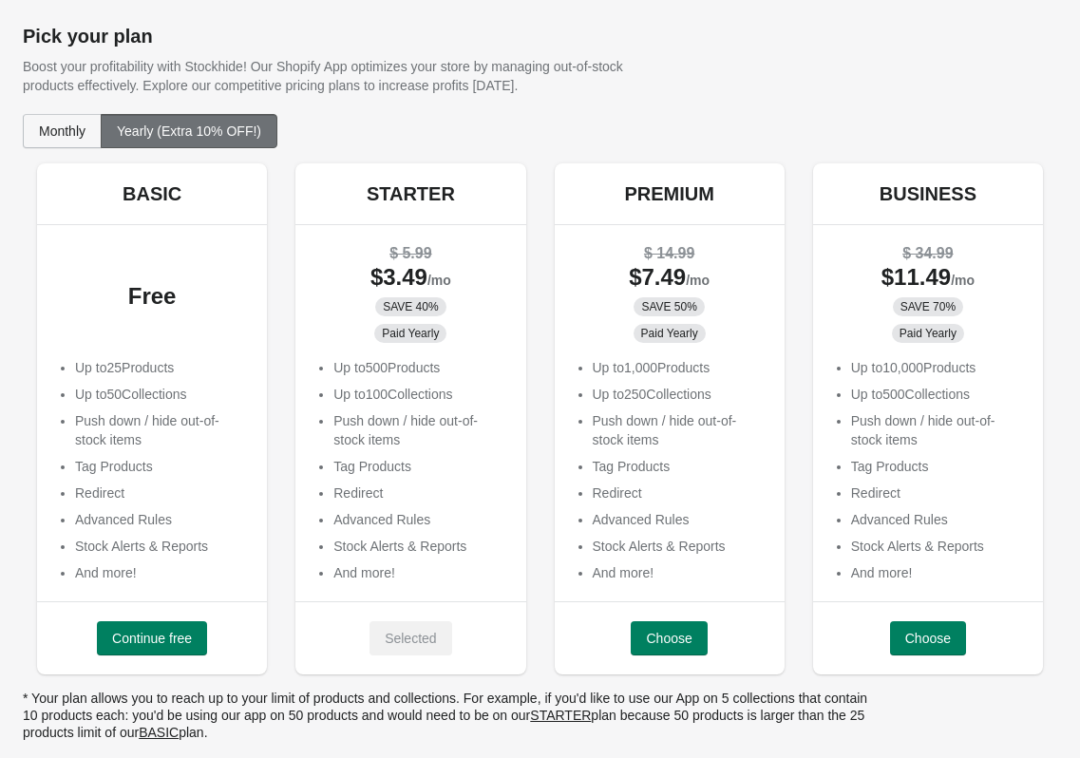
click at [66, 142] on button "Monthly" at bounding box center [62, 131] width 79 height 34
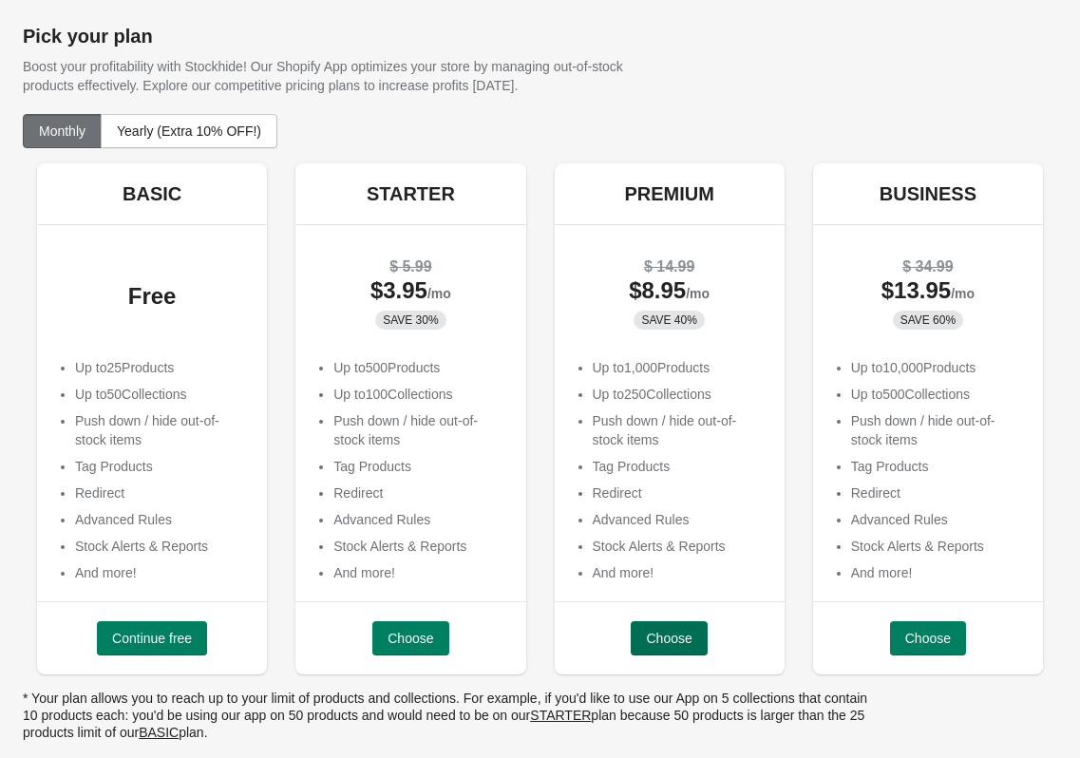
click at [671, 650] on button "Choose" at bounding box center [669, 638] width 76 height 34
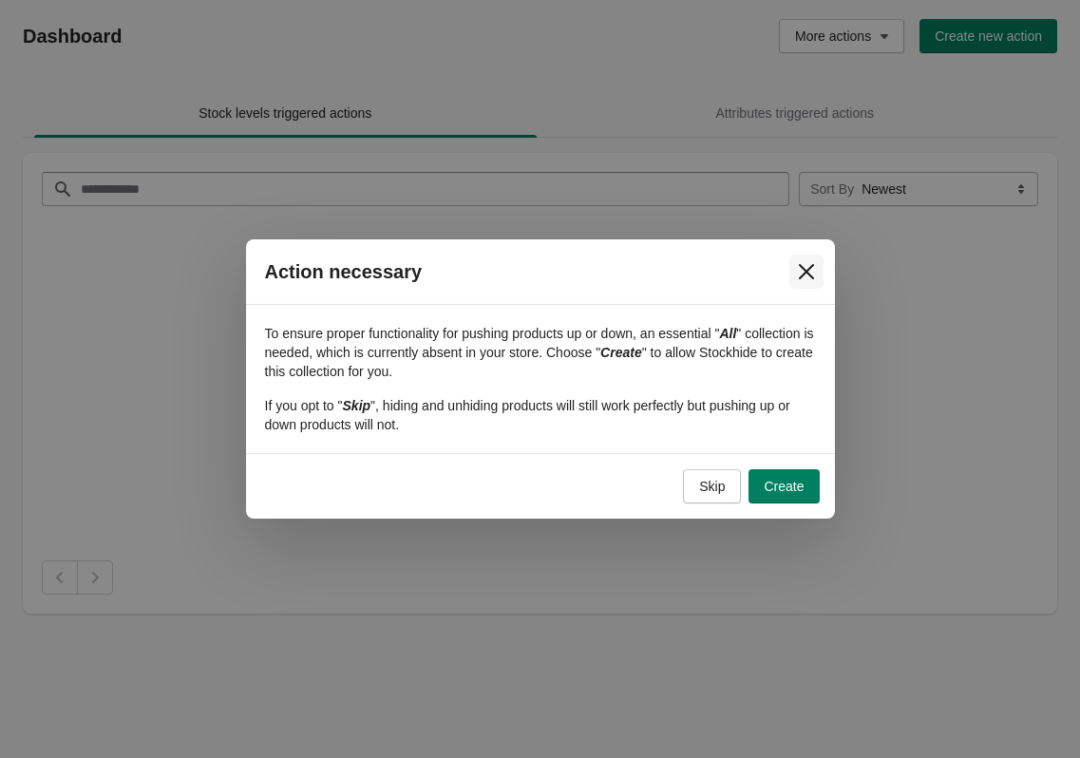
click at [804, 273] on icon "Close" at bounding box center [805, 271] width 15 height 15
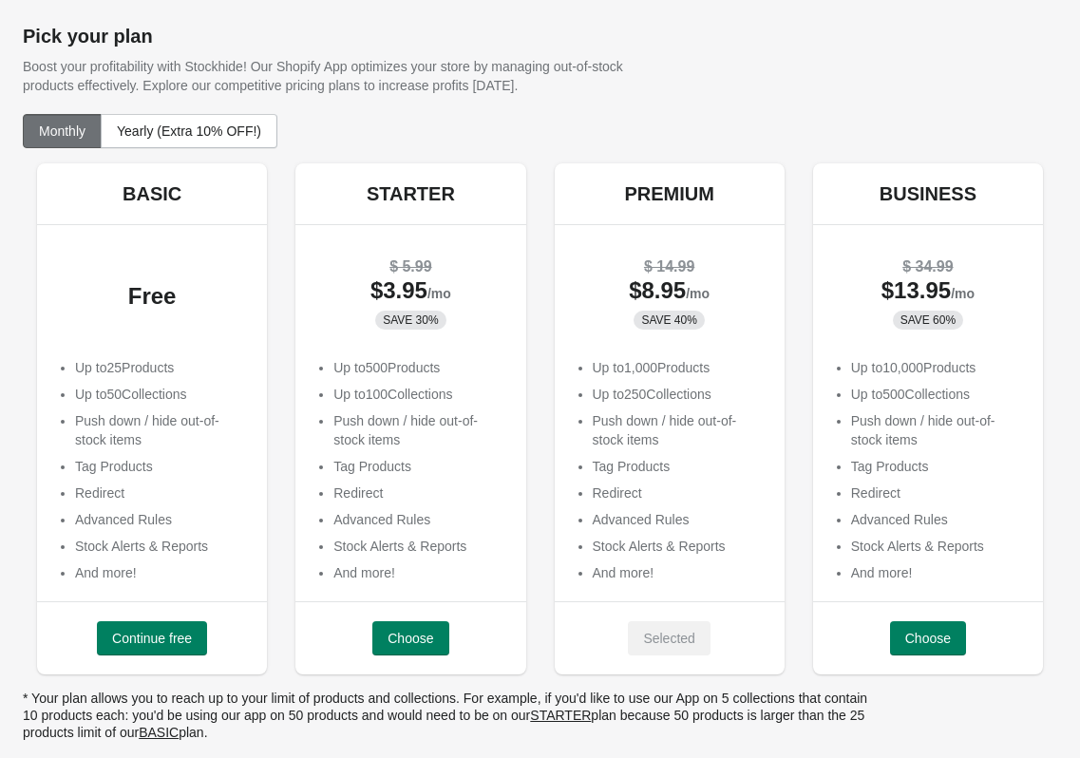
drag, startPoint x: 212, startPoint y: 140, endPoint x: 256, endPoint y: 225, distance: 96.4
click at [212, 147] on button "Yearly (Extra 10% OFF!)" at bounding box center [189, 131] width 177 height 34
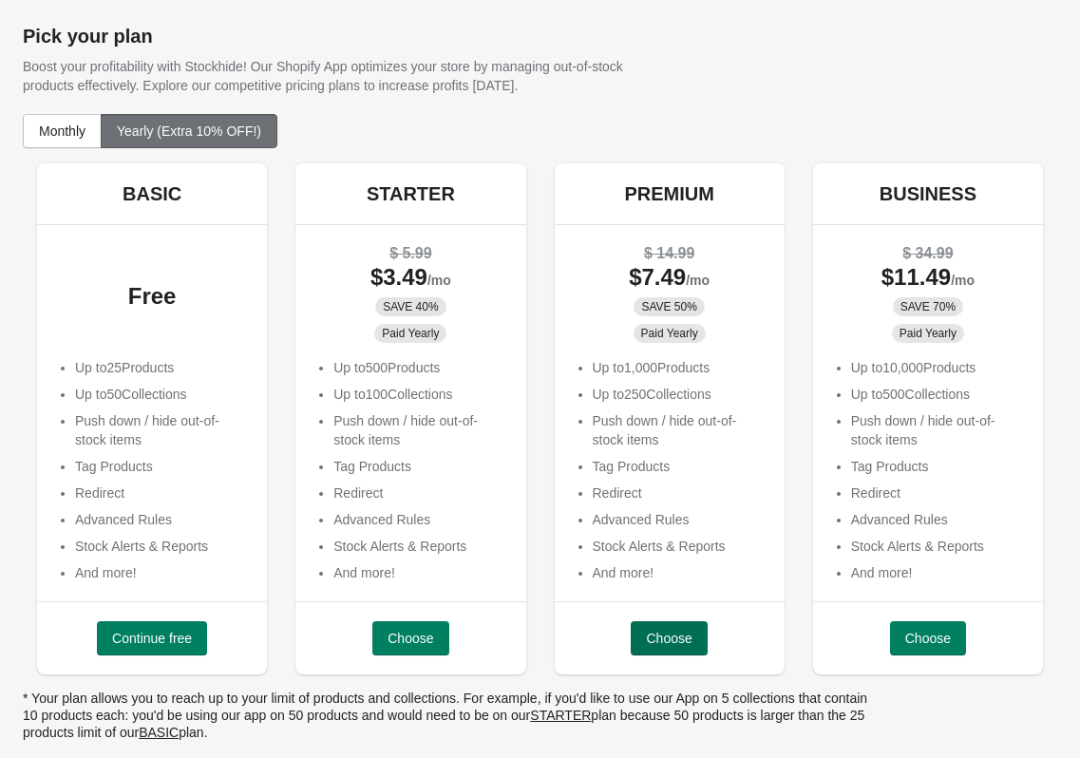
click at [673, 635] on span "Choose" at bounding box center [669, 638] width 46 height 15
click at [191, 629] on button "Continue free" at bounding box center [152, 638] width 110 height 34
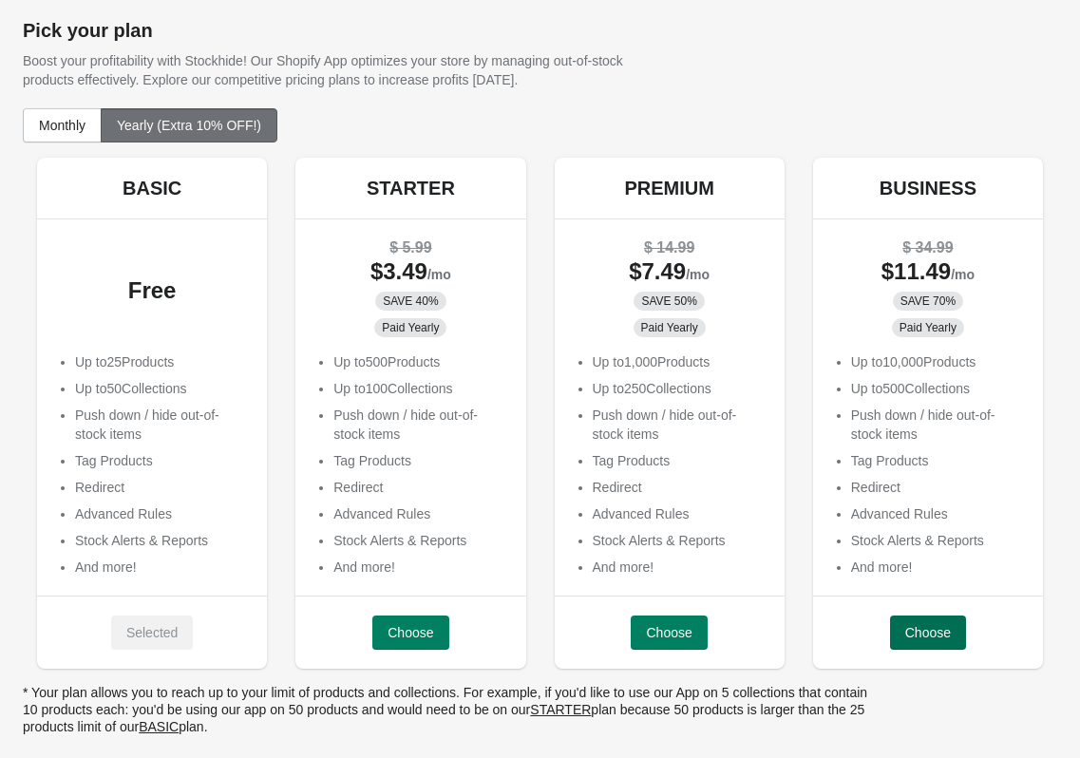
scroll to position [8, 0]
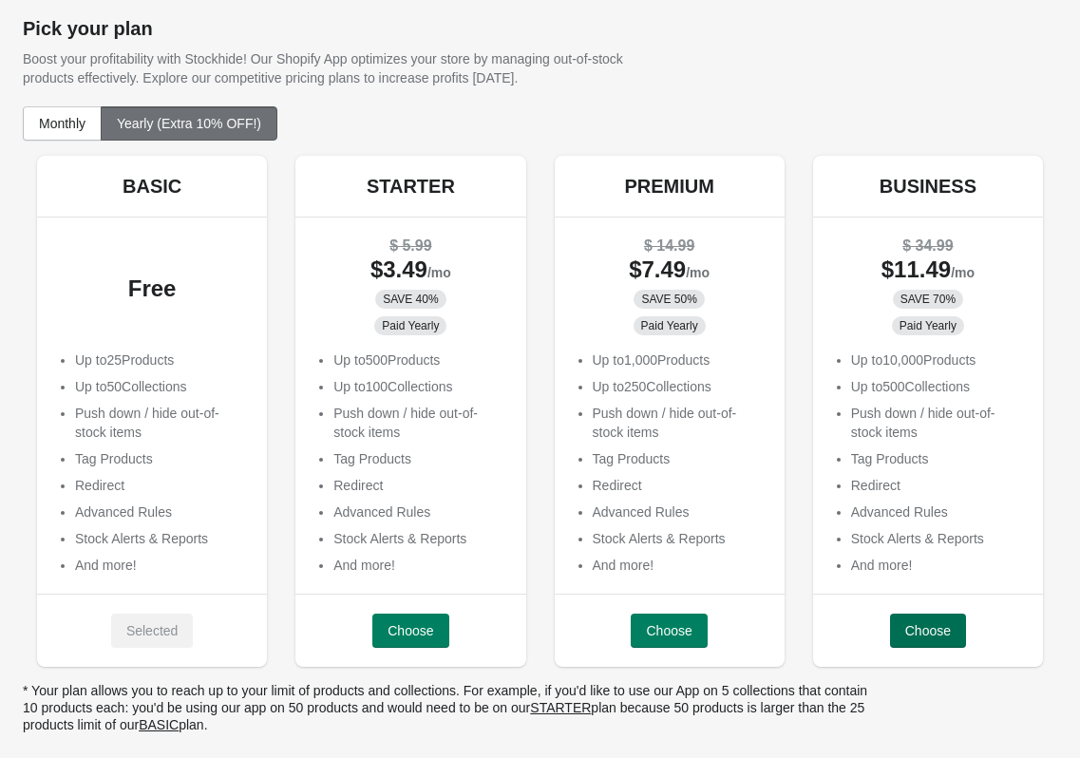
click at [942, 615] on button "Choose" at bounding box center [928, 631] width 76 height 34
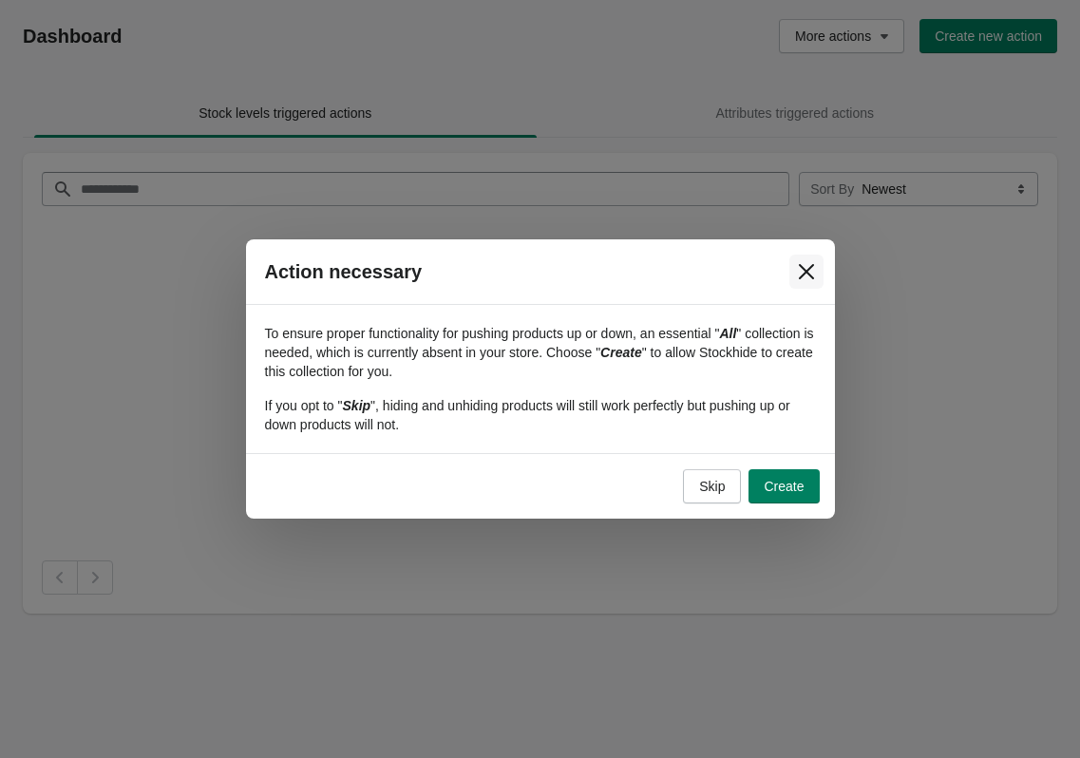
click at [789, 278] on button "Close" at bounding box center [806, 272] width 34 height 34
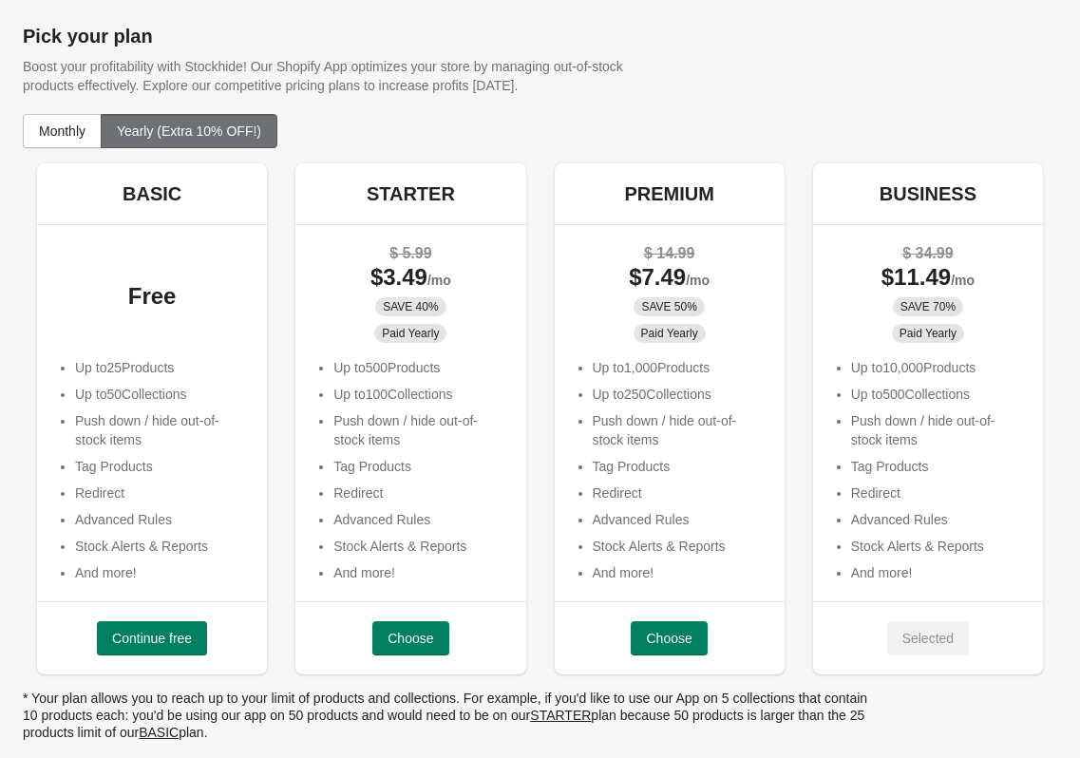
click at [159, 125] on span "Yearly (Extra 10% OFF!)" at bounding box center [189, 130] width 144 height 15
click at [61, 116] on button "Monthly" at bounding box center [62, 131] width 79 height 34
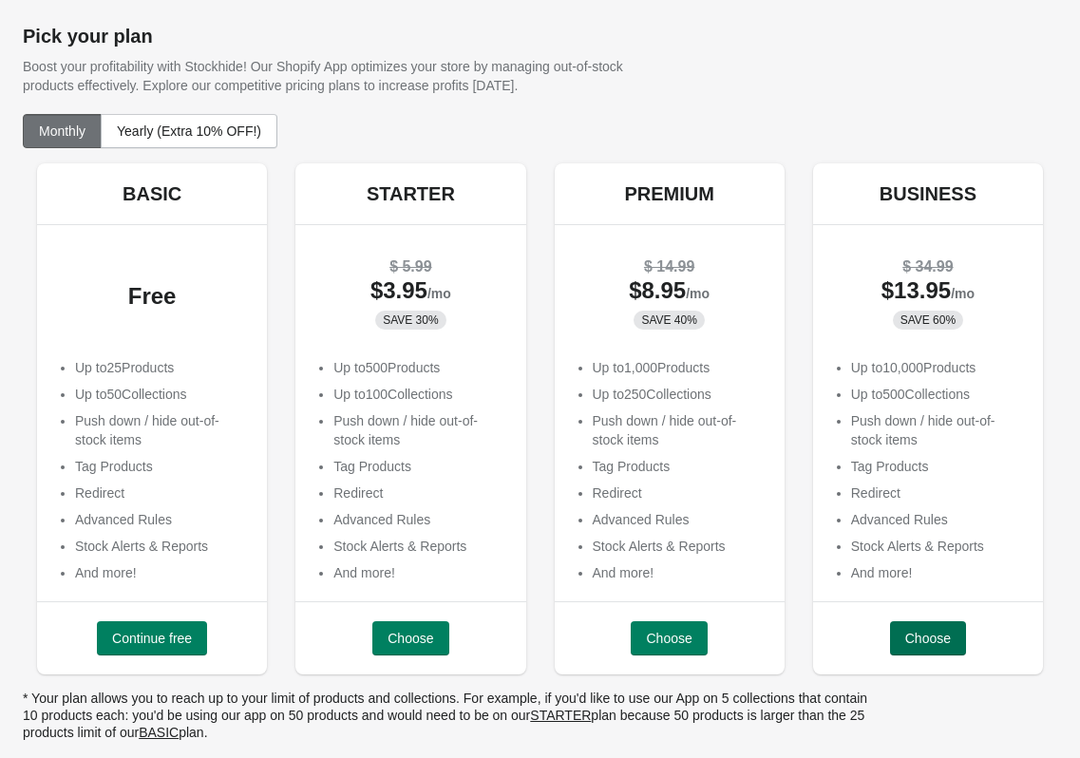
click at [952, 633] on button "Choose" at bounding box center [928, 638] width 76 height 34
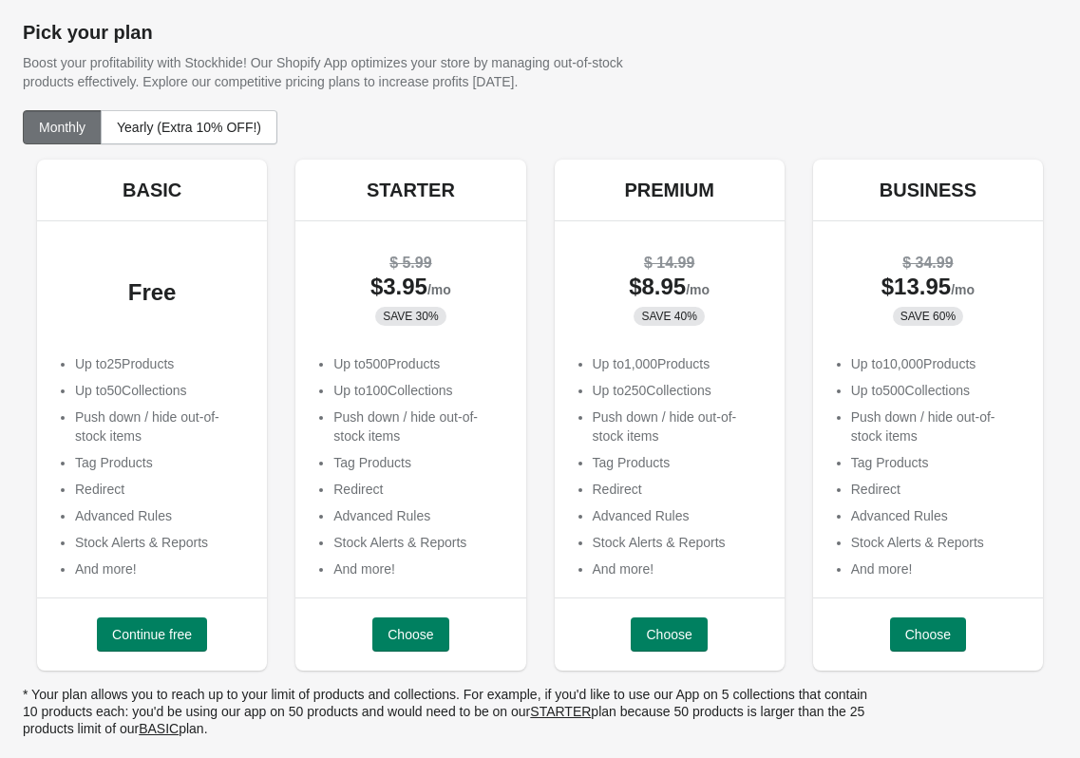
scroll to position [8, 0]
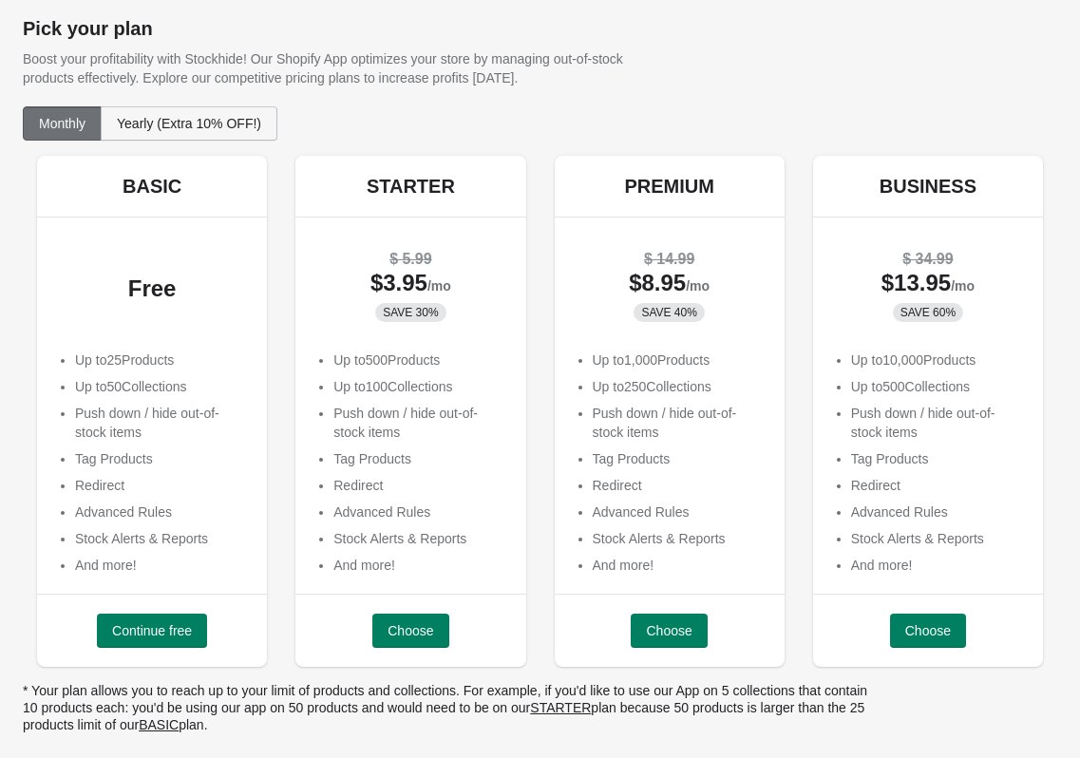
click at [196, 123] on span "Yearly (Extra 10% OFF!)" at bounding box center [189, 123] width 144 height 15
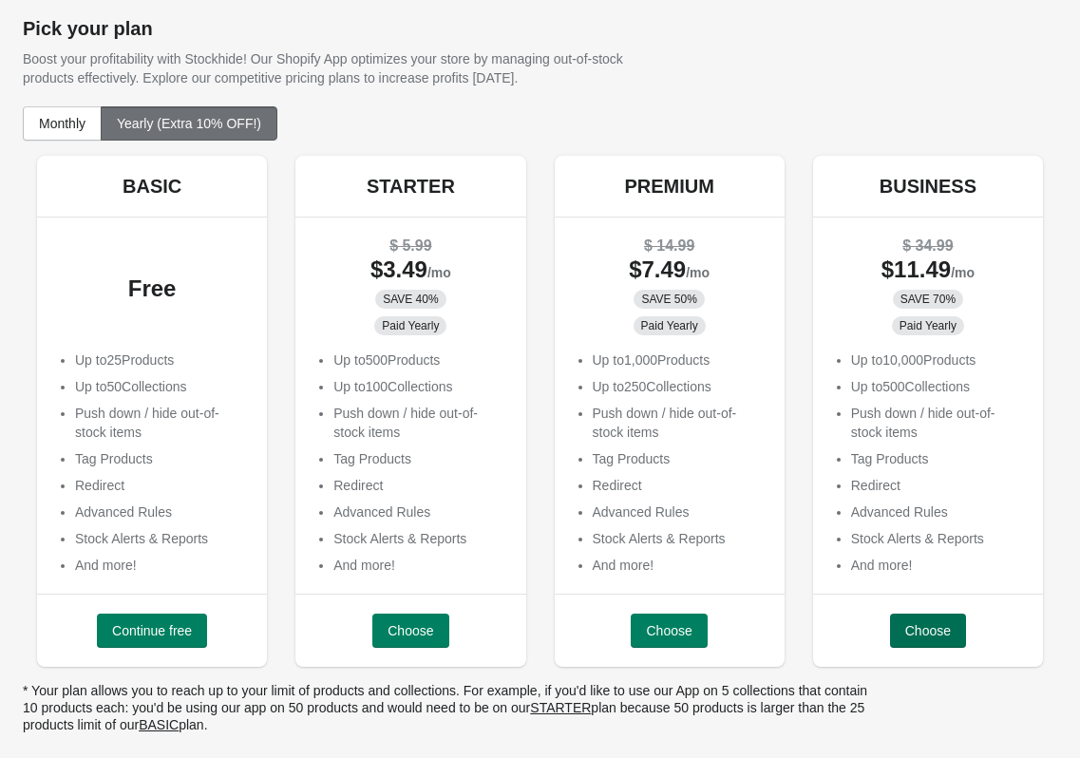
click at [921, 634] on span "Choose" at bounding box center [928, 630] width 46 height 15
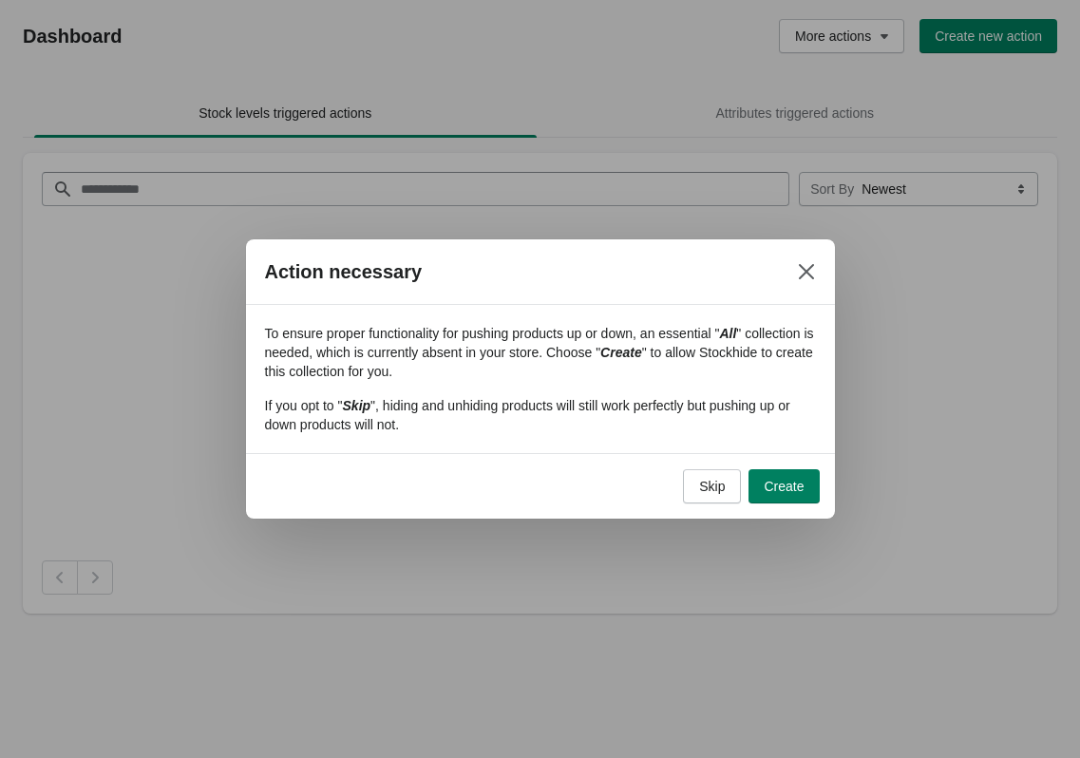
drag, startPoint x: 82, startPoint y: 443, endPoint x: 7, endPoint y: 441, distance: 75.1
click at [64, 446] on div at bounding box center [540, 379] width 1080 height 758
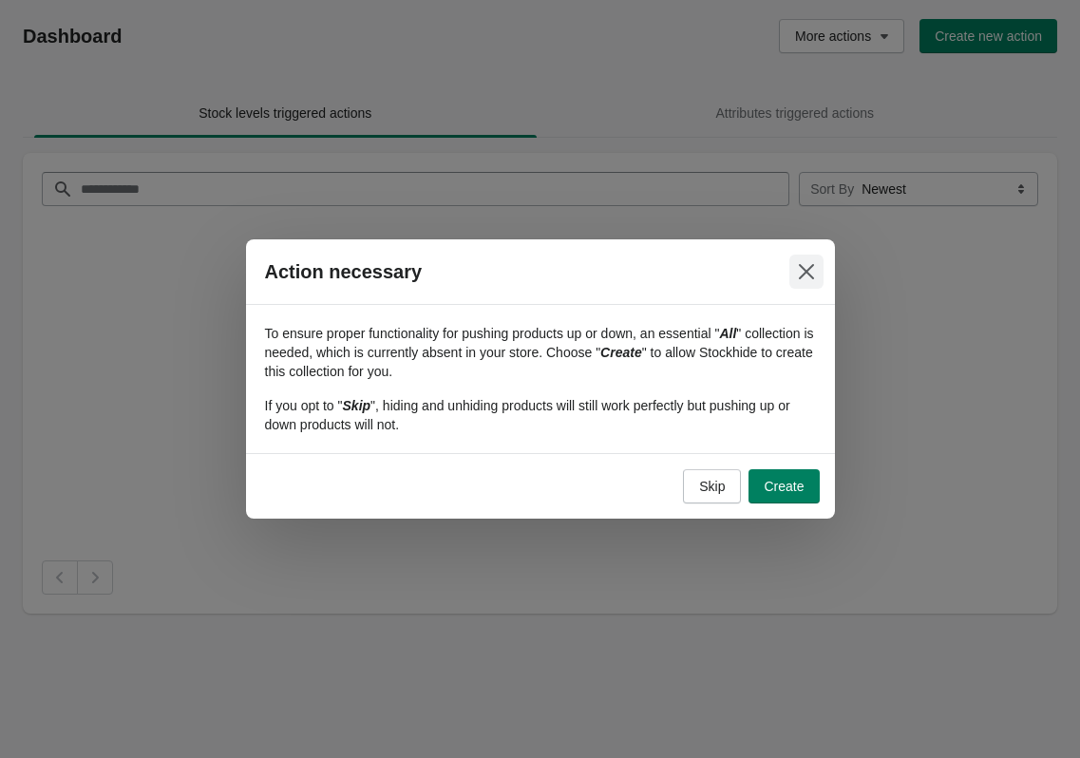
drag, startPoint x: 158, startPoint y: 354, endPoint x: 160, endPoint y: 366, distance: 11.6
click at [160, 359] on div at bounding box center [540, 379] width 1080 height 758
